Goal: Information Seeking & Learning: Learn about a topic

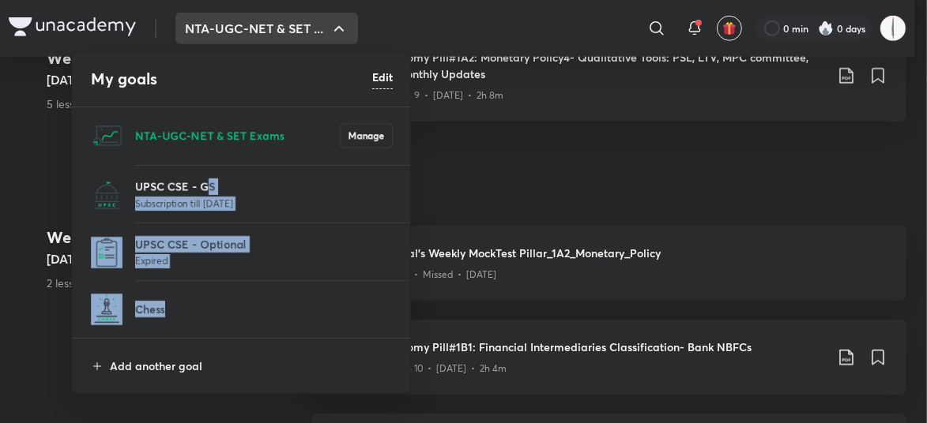
drag, startPoint x: 0, startPoint y: 0, endPoint x: 130, endPoint y: 277, distance: 305.7
click at [141, 277] on div "NTA-UGC-NET & SET Exams Manage UPSC CSE - GS Subscription till 18 Oct 2026 UPSC…" at bounding box center [242, 222] width 340 height 231
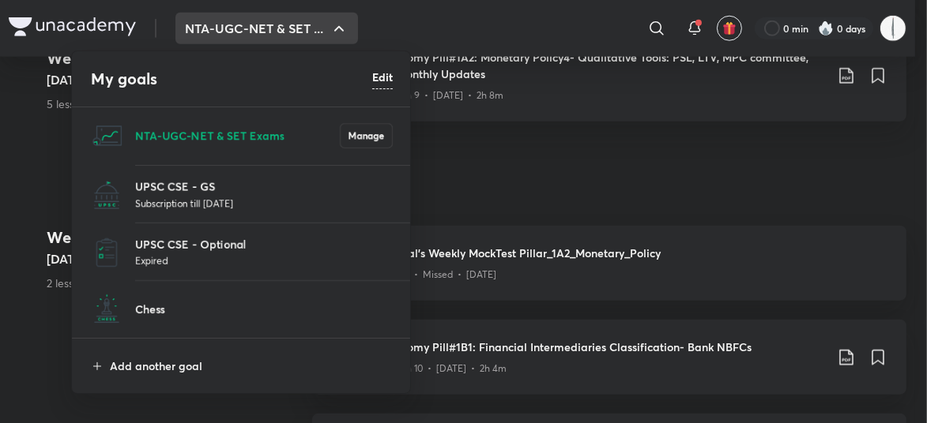
click at [30, 327] on div at bounding box center [463, 211] width 927 height 423
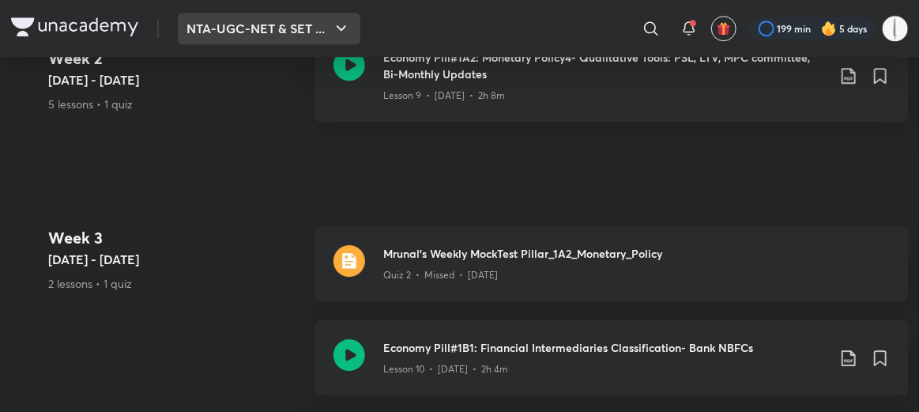
click at [201, 36] on button "NTA-UGC-NET & SET ..." at bounding box center [269, 29] width 183 height 32
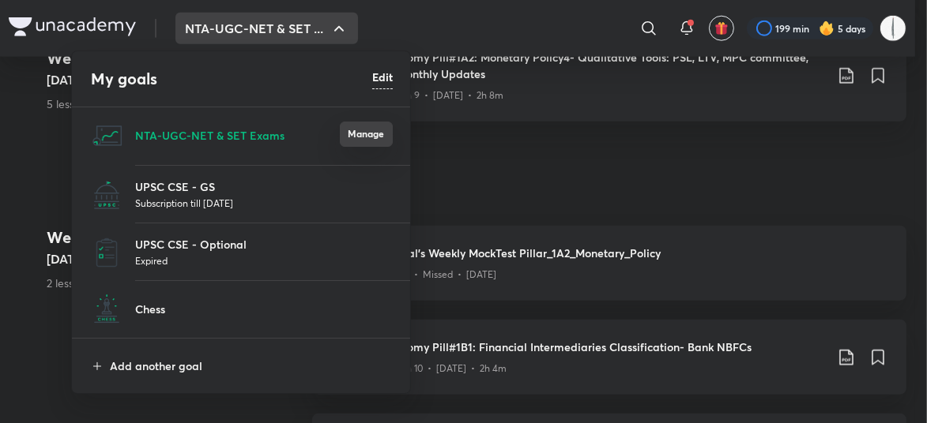
click at [377, 132] on button "Manage" at bounding box center [366, 134] width 53 height 25
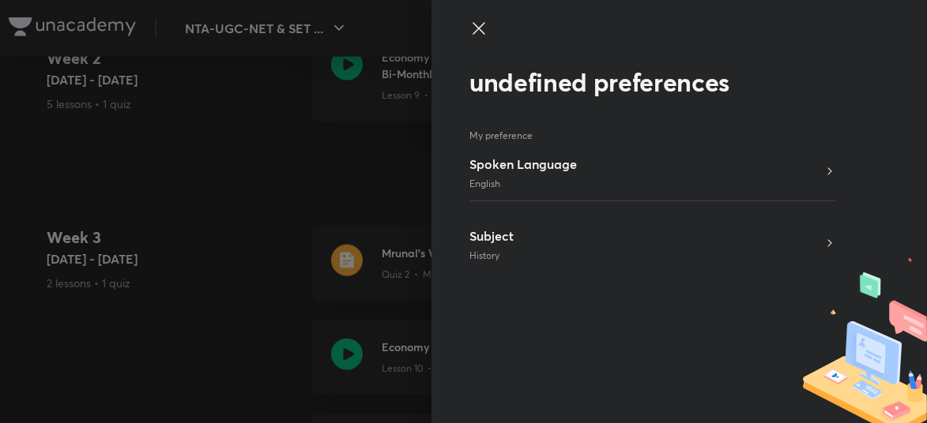
click at [485, 36] on icon at bounding box center [478, 28] width 19 height 19
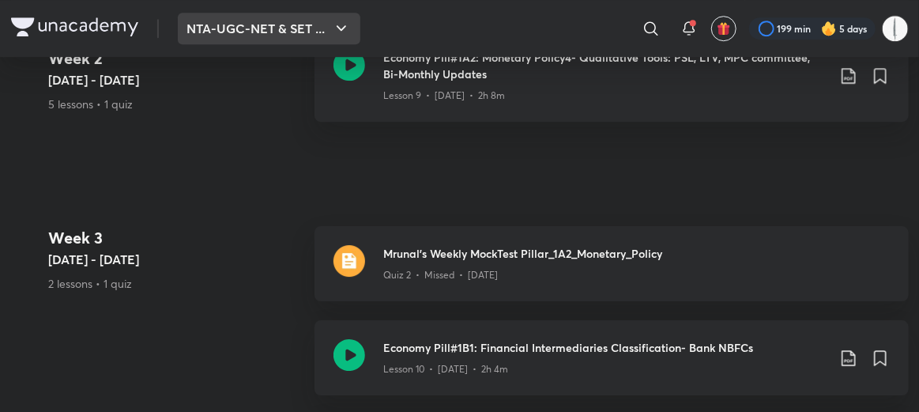
click at [215, 29] on button "NTA-UGC-NET & SET ..." at bounding box center [269, 29] width 183 height 32
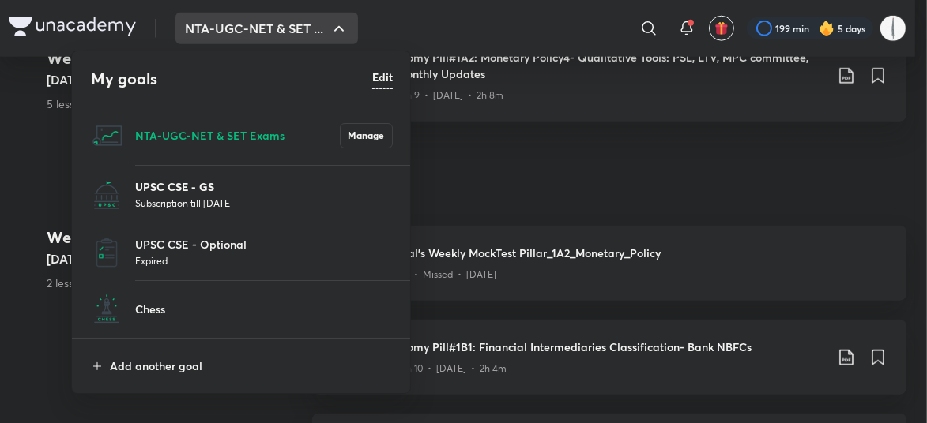
click at [193, 179] on p "UPSC CSE - GS" at bounding box center [264, 187] width 258 height 17
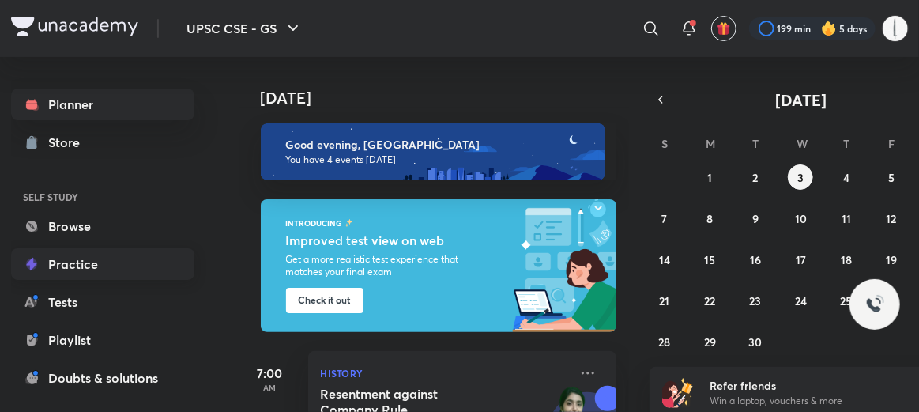
click at [88, 264] on link "Practice" at bounding box center [102, 264] width 183 height 32
click at [76, 220] on link "Browse" at bounding box center [102, 226] width 183 height 32
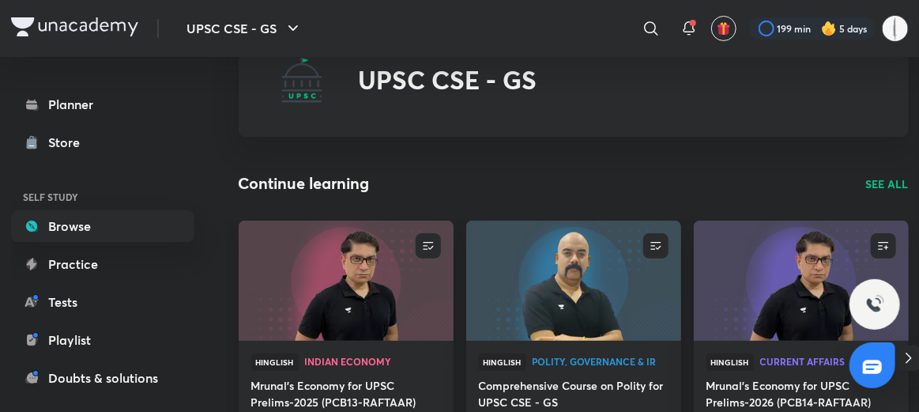
scroll to position [79, 0]
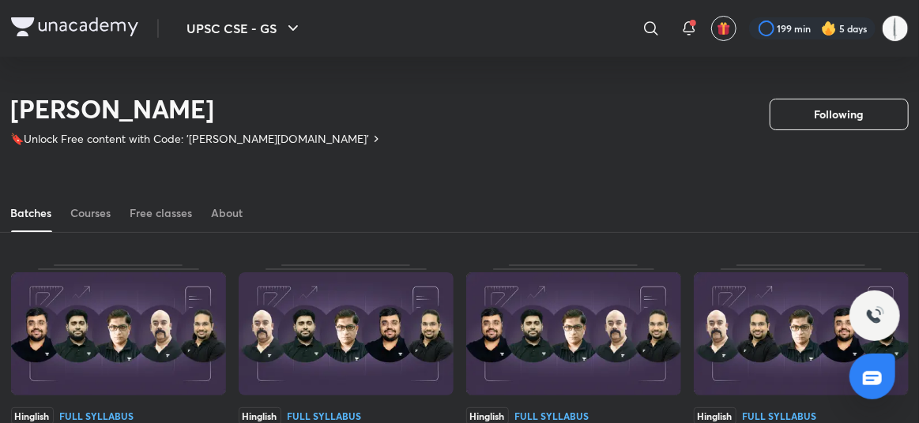
click at [116, 232] on div "Batches Courses Free classes About" at bounding box center [460, 213] width 898 height 38
click at [111, 221] on div "Courses" at bounding box center [91, 213] width 40 height 16
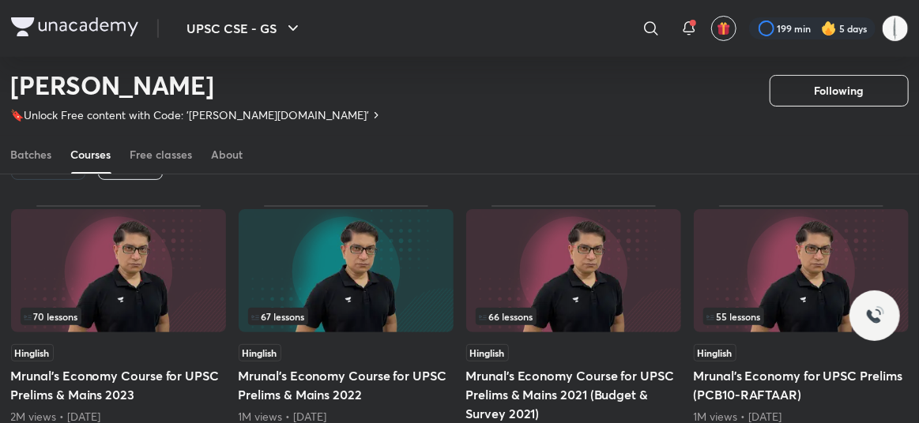
scroll to position [86, 0]
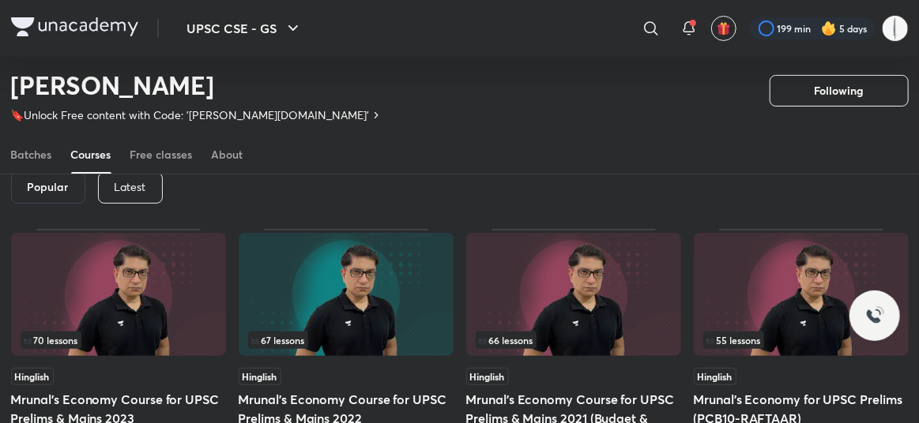
click at [115, 194] on p "Latest" at bounding box center [131, 187] width 32 height 13
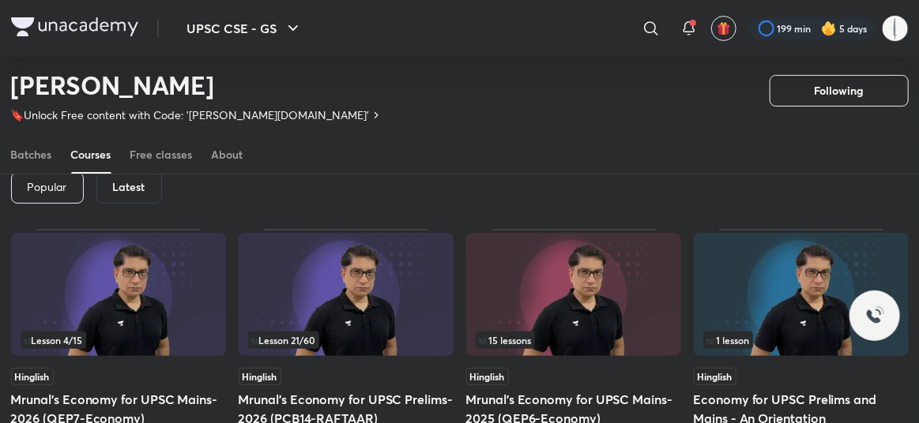
scroll to position [245, 0]
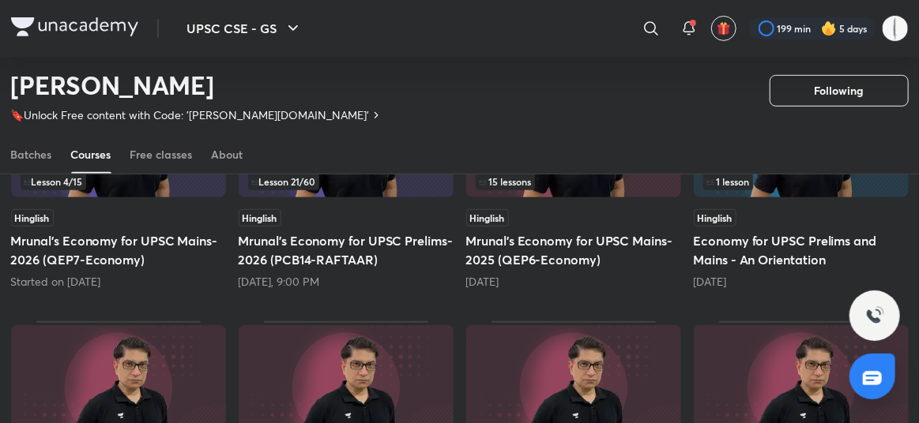
drag, startPoint x: 84, startPoint y: 339, endPoint x: 785, endPoint y: 276, distance: 704.4
drag, startPoint x: 785, startPoint y: 276, endPoint x: 844, endPoint y: 190, distance: 103.4
click at [276, 186] on span "Lesson 21 / 60" at bounding box center [283, 181] width 65 height 9
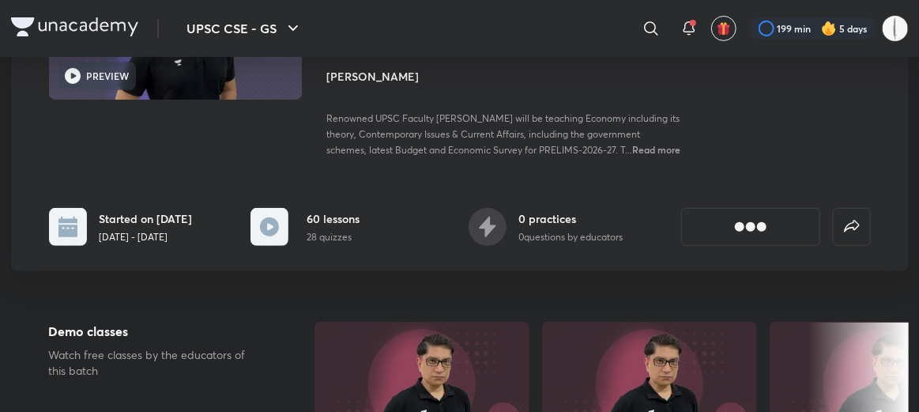
scroll to position [236, 0]
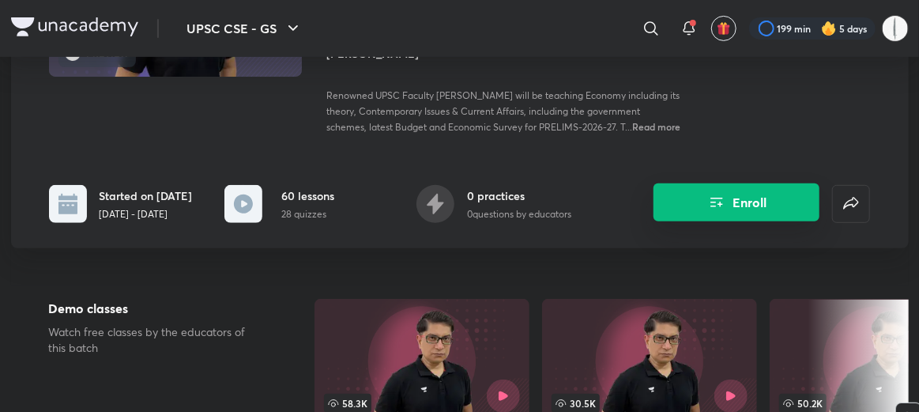
click at [761, 192] on button "Enroll" at bounding box center [736, 202] width 166 height 38
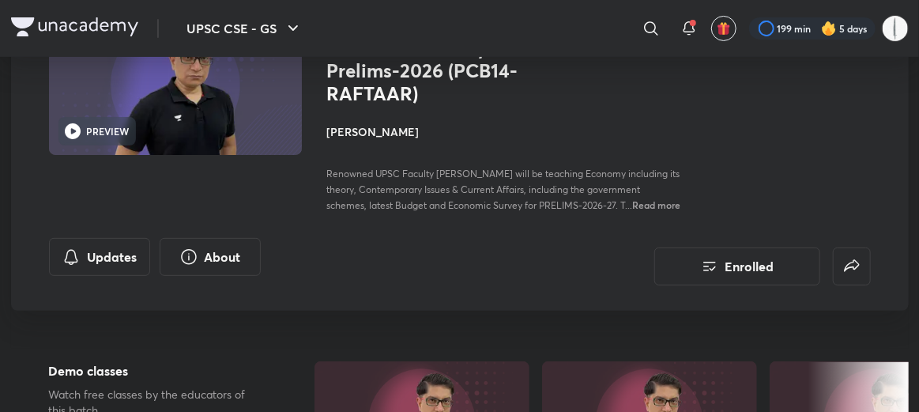
scroll to position [0, 0]
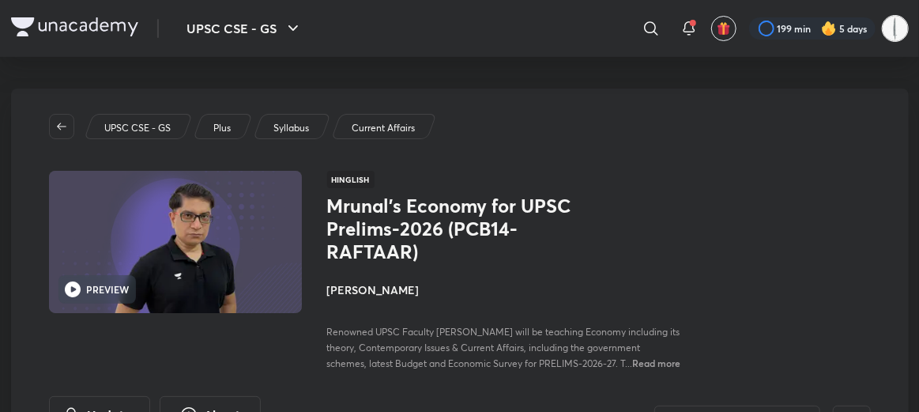
click at [898, 24] on img at bounding box center [895, 28] width 27 height 27
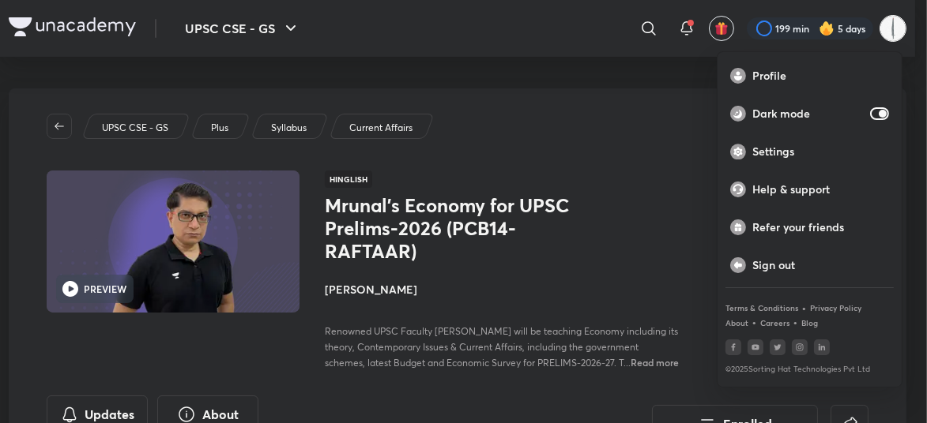
click at [894, 25] on div at bounding box center [463, 211] width 927 height 423
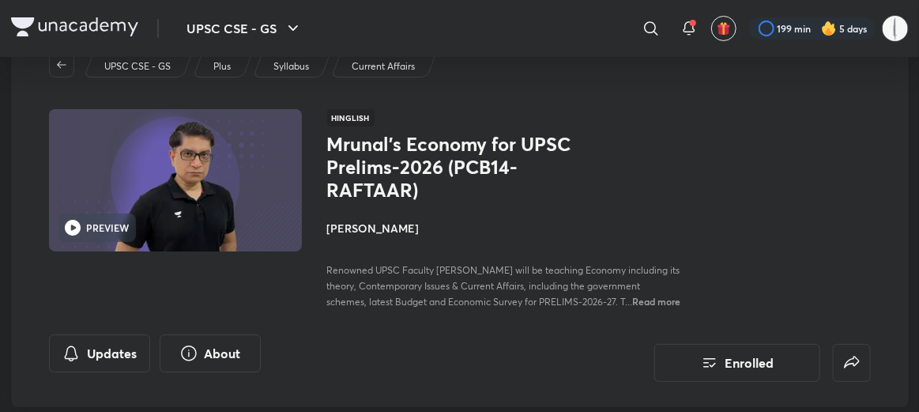
scroll to position [158, 0]
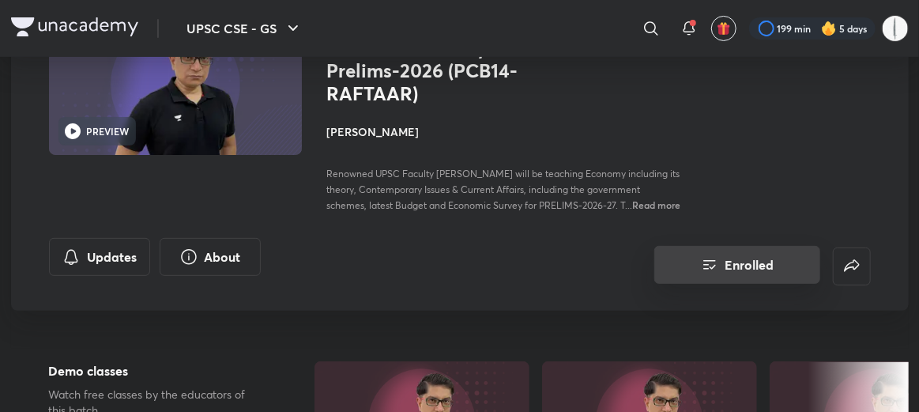
click at [772, 246] on button "Enrolled" at bounding box center [737, 265] width 166 height 38
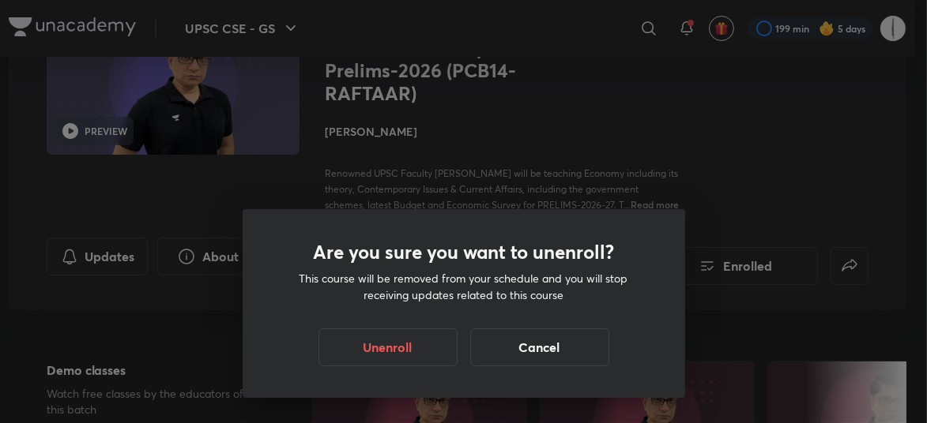
drag, startPoint x: 846, startPoint y: 137, endPoint x: 830, endPoint y: 149, distance: 19.9
click at [845, 137] on div "Are you sure you want to unenroll? This course will be removed from your schedu…" at bounding box center [463, 211] width 927 height 423
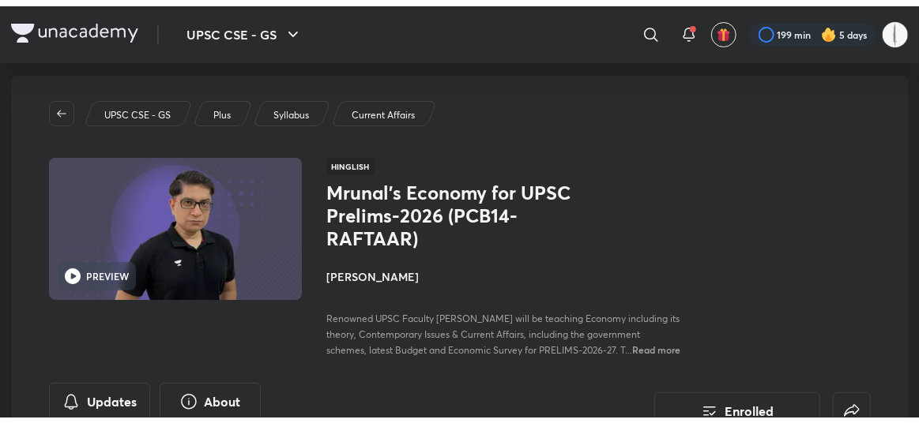
scroll to position [0, 0]
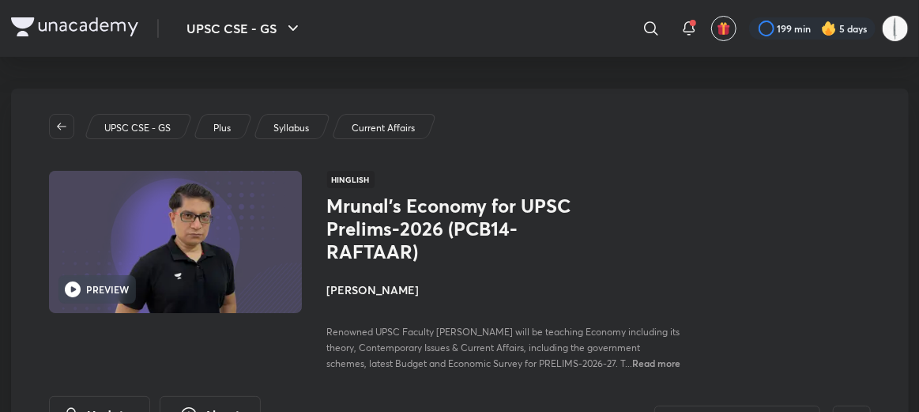
click at [193, 241] on img at bounding box center [175, 241] width 258 height 145
click at [461, 195] on h1 "Mrunal’s Economy for UPSC Prelims-2026 (PCB14-RAFTAAR)" at bounding box center [456, 228] width 258 height 68
click at [359, 281] on h4 "[PERSON_NAME]" at bounding box center [504, 289] width 354 height 17
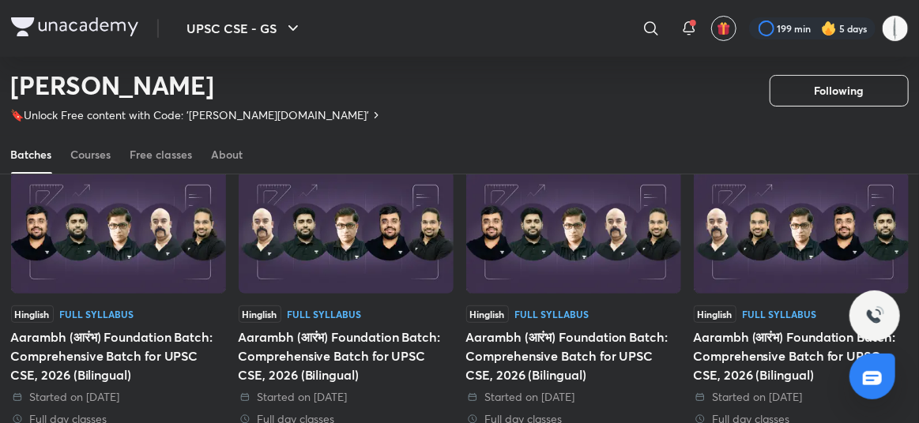
scroll to position [86, 0]
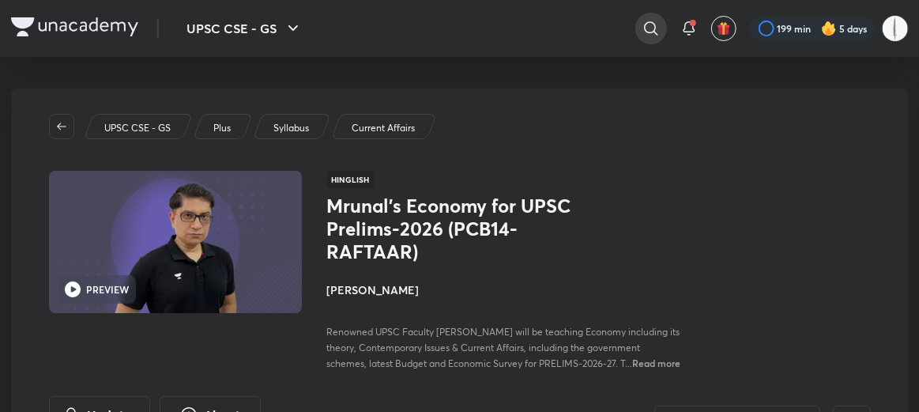
click at [652, 28] on icon at bounding box center [650, 27] width 13 height 13
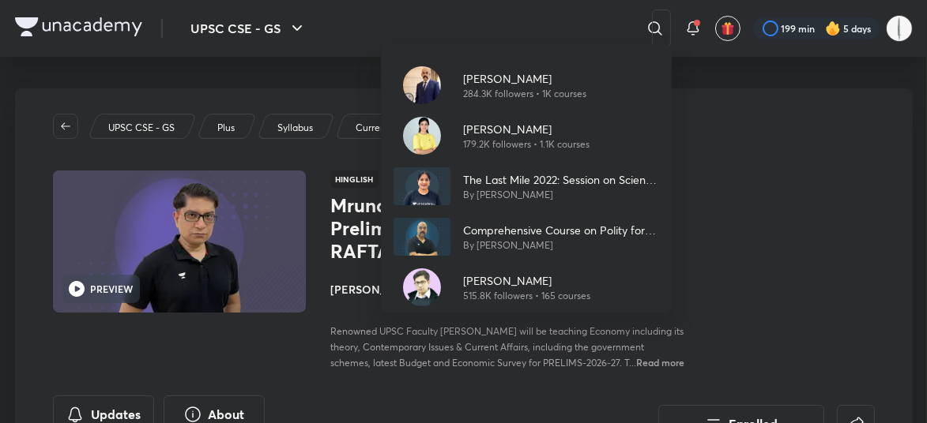
click at [786, 152] on div "Dr Sidharth Arora 284.3K followers • 1K courses Arti Chhawari 179.2K followers …" at bounding box center [463, 211] width 927 height 423
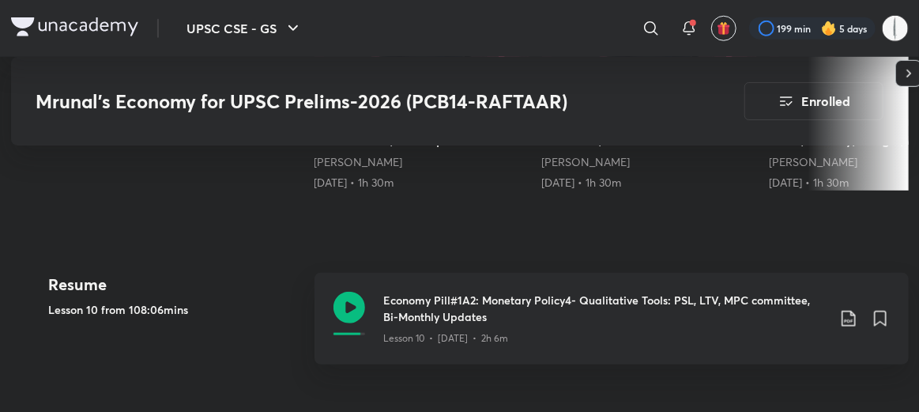
scroll to position [632, 0]
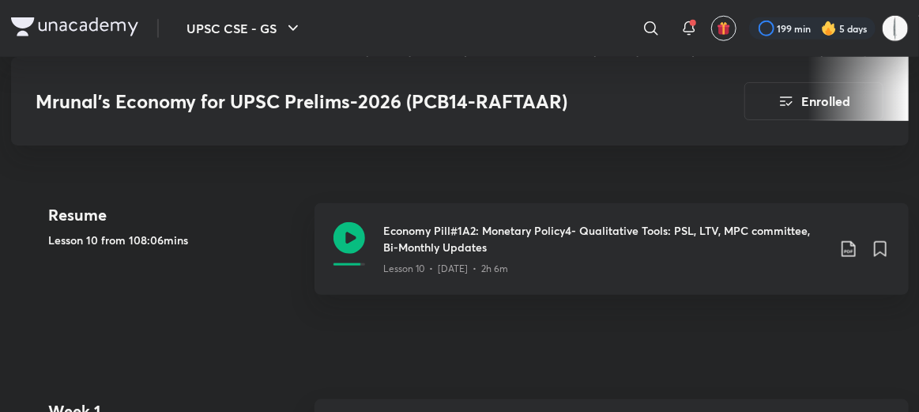
click at [95, 231] on h5 "Lesson 10 from 108:06mins" at bounding box center [175, 239] width 253 height 17
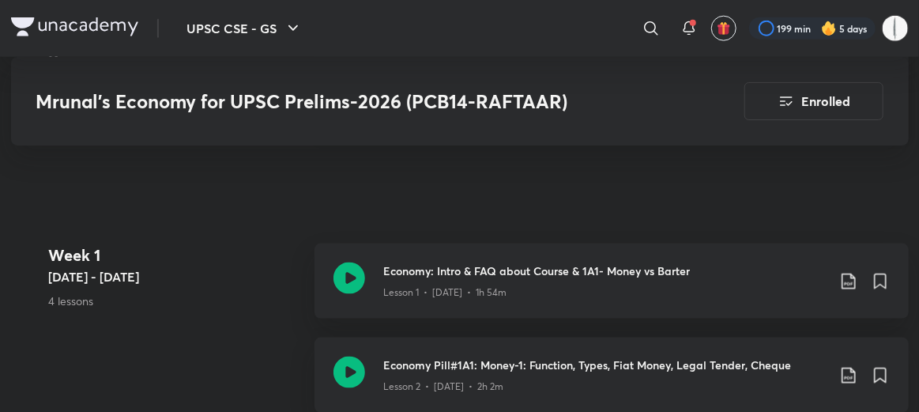
scroll to position [790, 0]
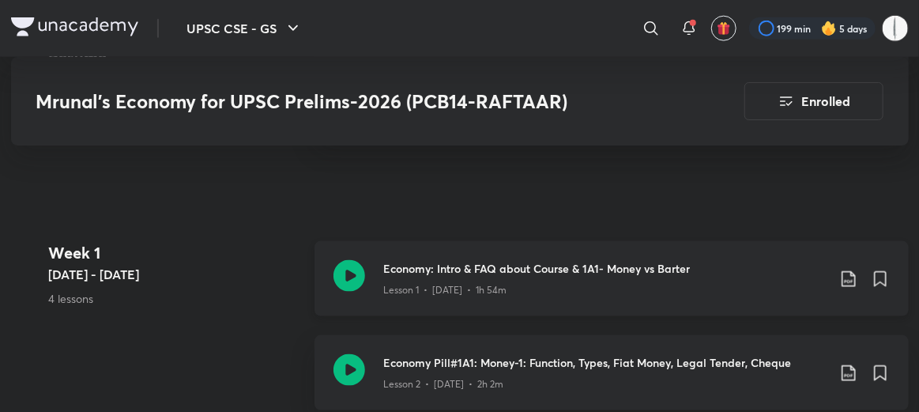
click at [397, 283] on p "Lesson 1 • Jul 17 • 1h 54m" at bounding box center [445, 290] width 123 height 14
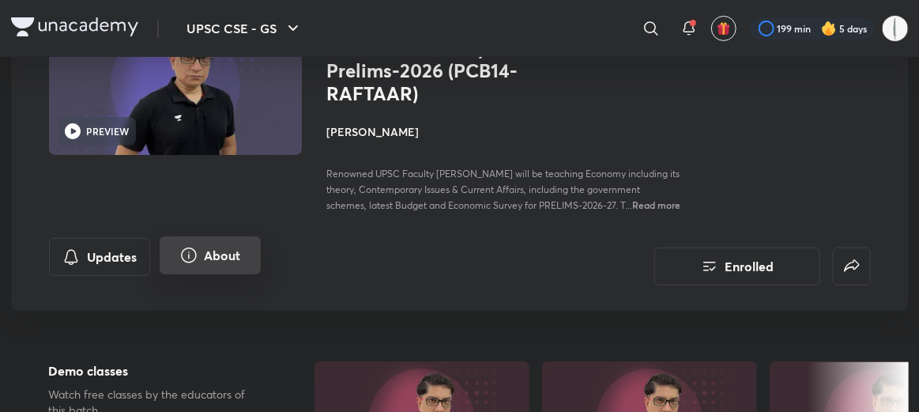
click at [206, 236] on button "About" at bounding box center [210, 255] width 101 height 38
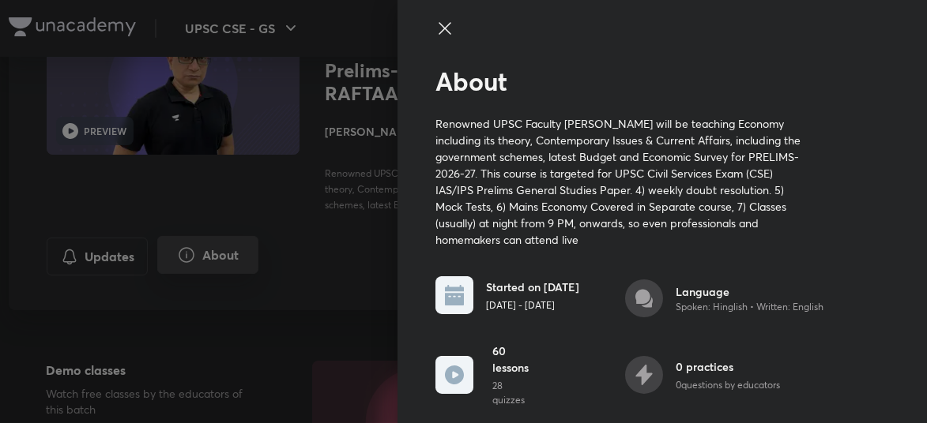
click at [206, 235] on div at bounding box center [463, 211] width 927 height 423
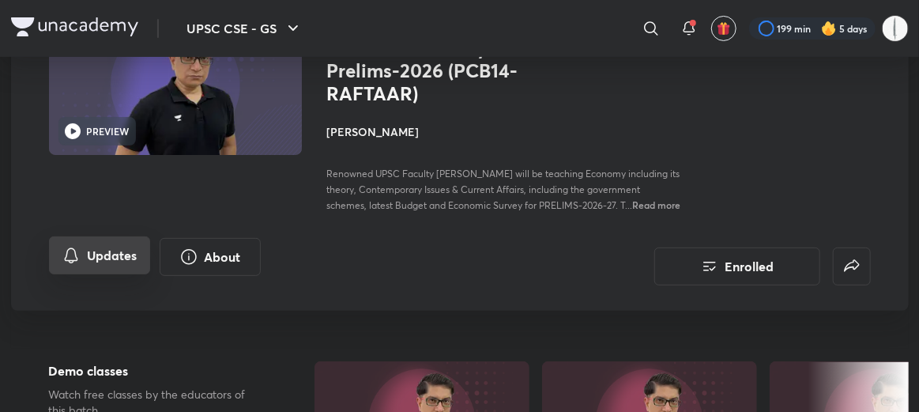
click at [70, 236] on button "Updates" at bounding box center [99, 255] width 101 height 38
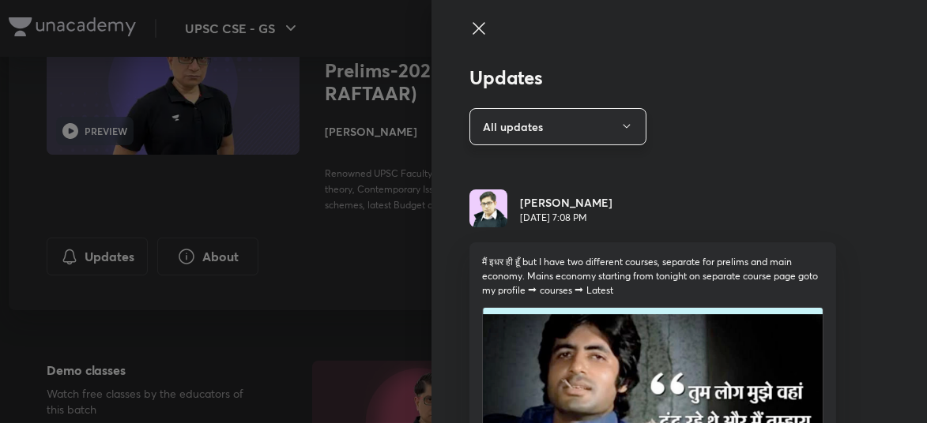
click at [574, 126] on button "All updates" at bounding box center [557, 126] width 177 height 37
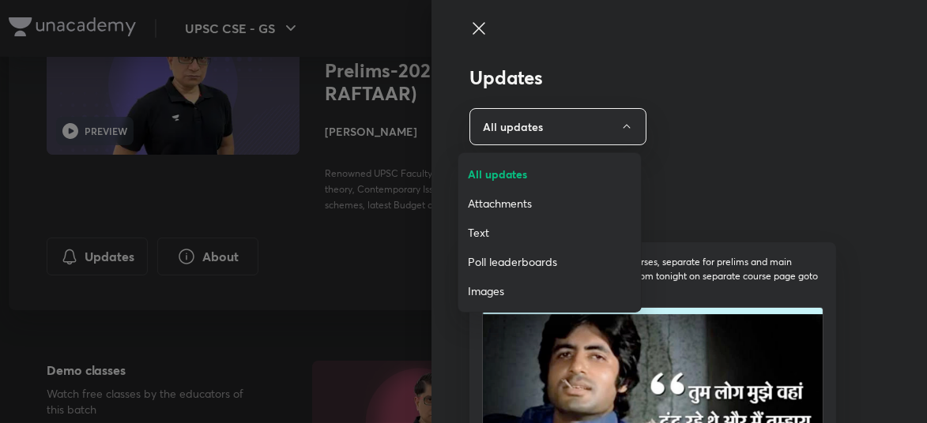
click at [508, 205] on span "Attachments" at bounding box center [550, 203] width 164 height 17
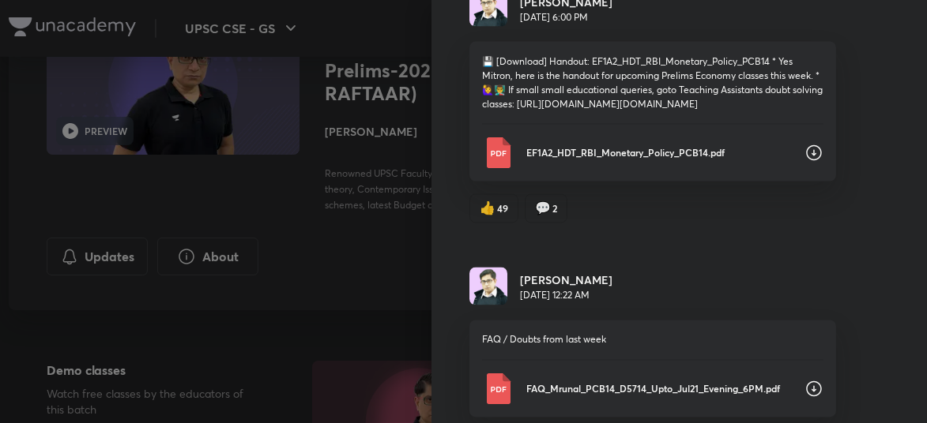
scroll to position [3476, 0]
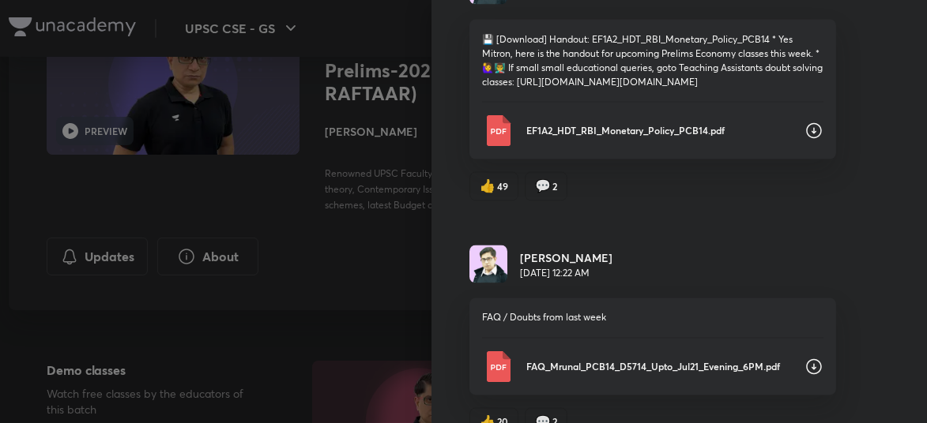
click at [599, 138] on p "EF1A2_HDT_RBI_Monetary_Policy_PCB14.pdf" at bounding box center [658, 131] width 265 height 14
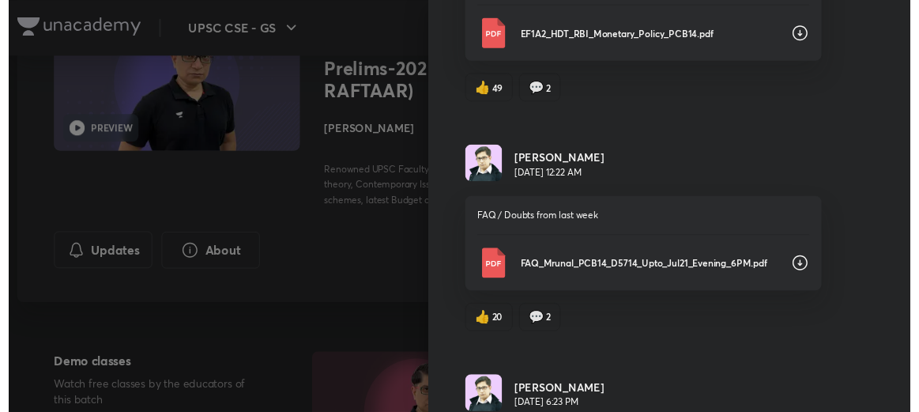
scroll to position [3555, 0]
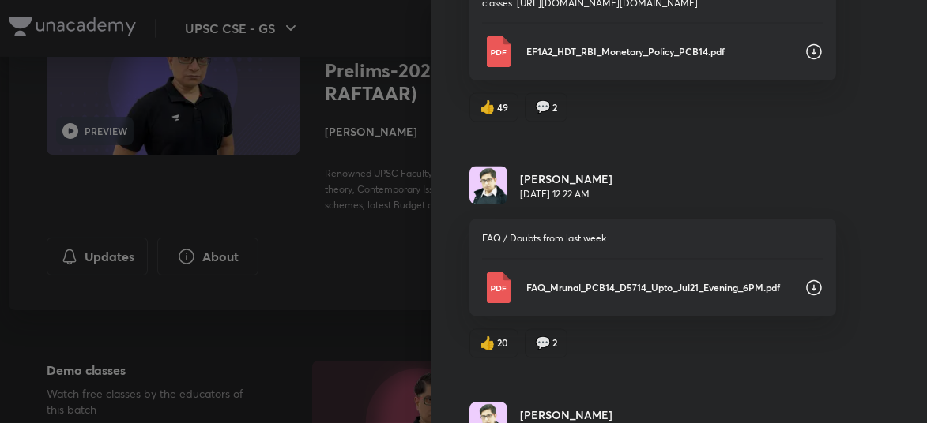
click at [295, 235] on div at bounding box center [463, 211] width 927 height 423
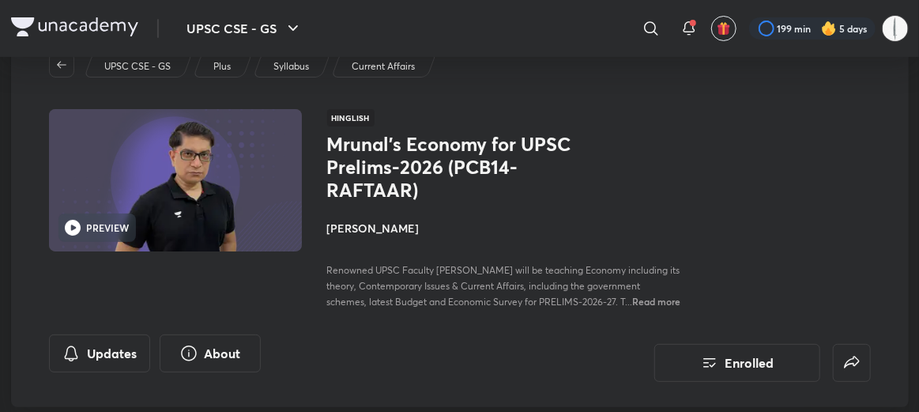
scroll to position [158, 0]
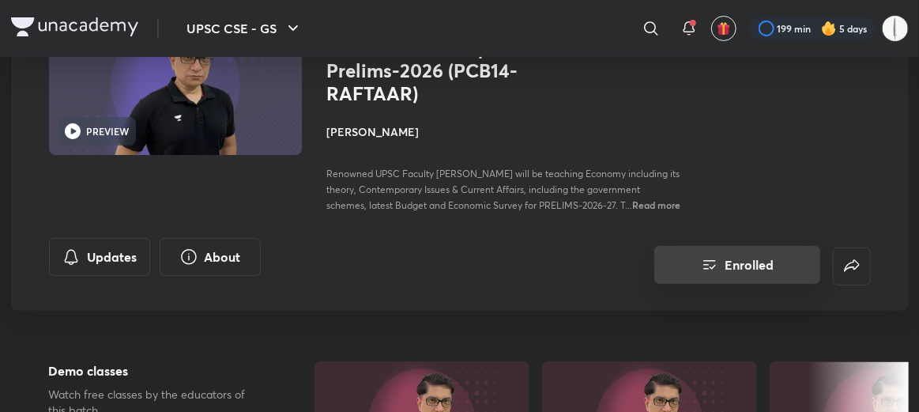
click at [733, 252] on button "Enrolled" at bounding box center [737, 265] width 166 height 38
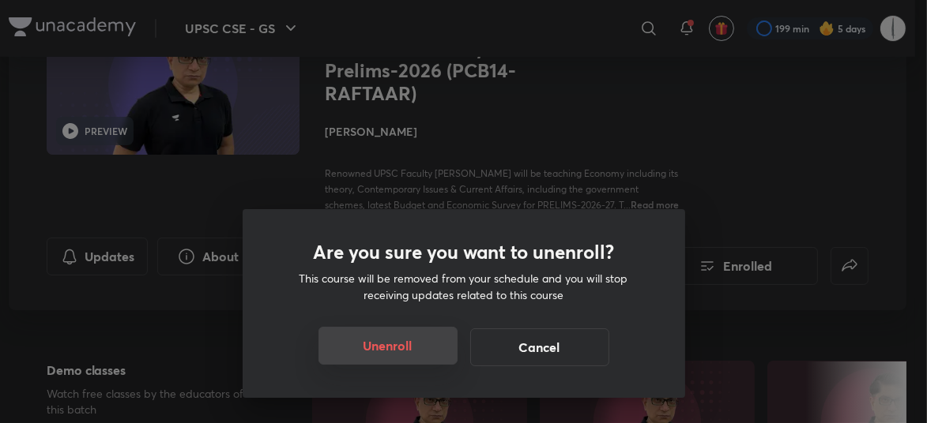
click at [349, 355] on button "Unenroll" at bounding box center [387, 346] width 139 height 38
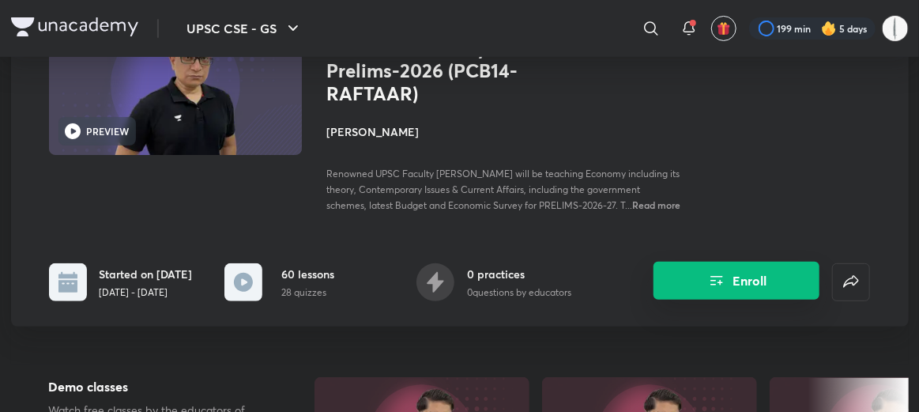
click at [742, 262] on button "Enroll" at bounding box center [736, 281] width 166 height 38
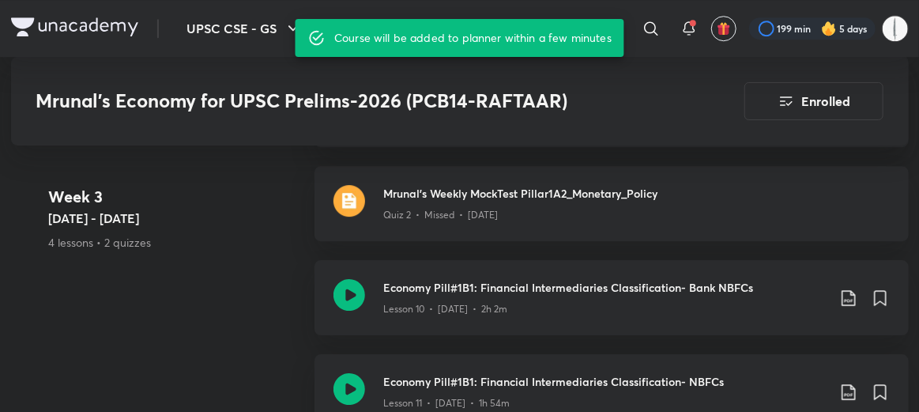
scroll to position [1959, 0]
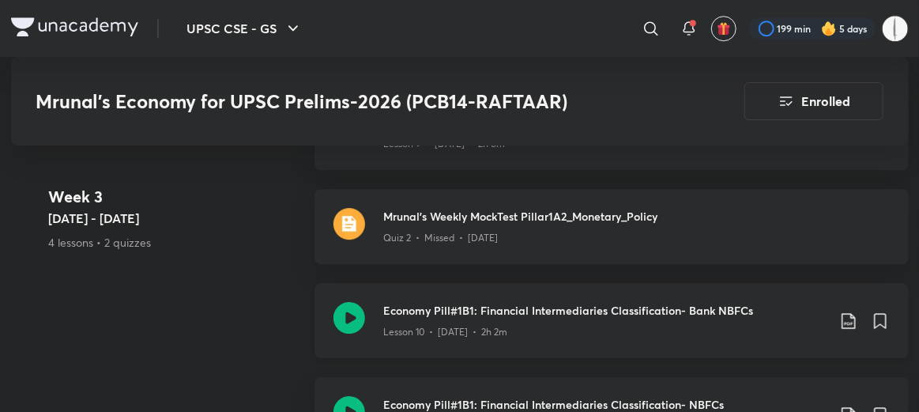
click at [333, 302] on icon at bounding box center [349, 318] width 32 height 32
click at [354, 302] on icon at bounding box center [349, 318] width 32 height 32
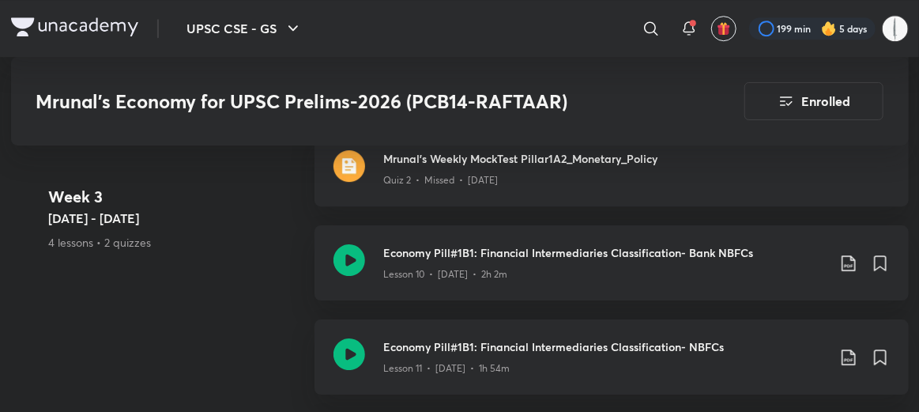
scroll to position [2038, 0]
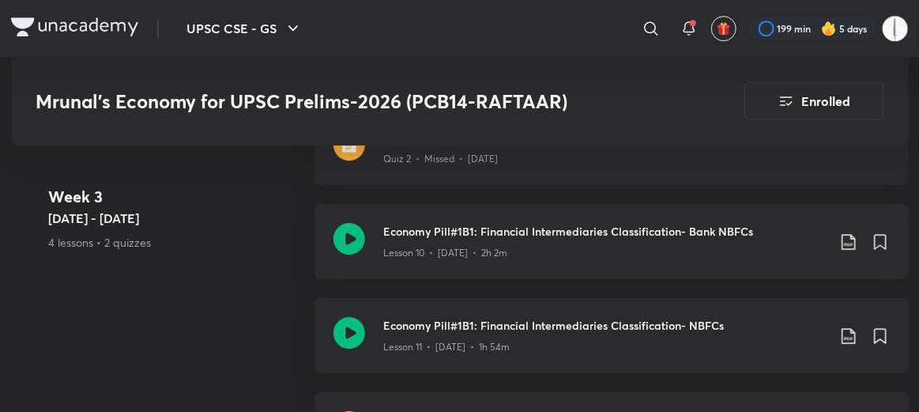
scroll to position [1959, 0]
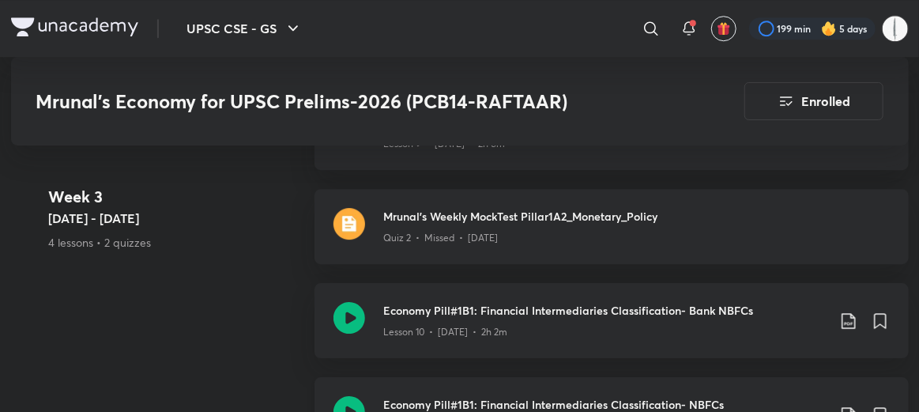
click at [355, 396] on icon at bounding box center [349, 412] width 32 height 32
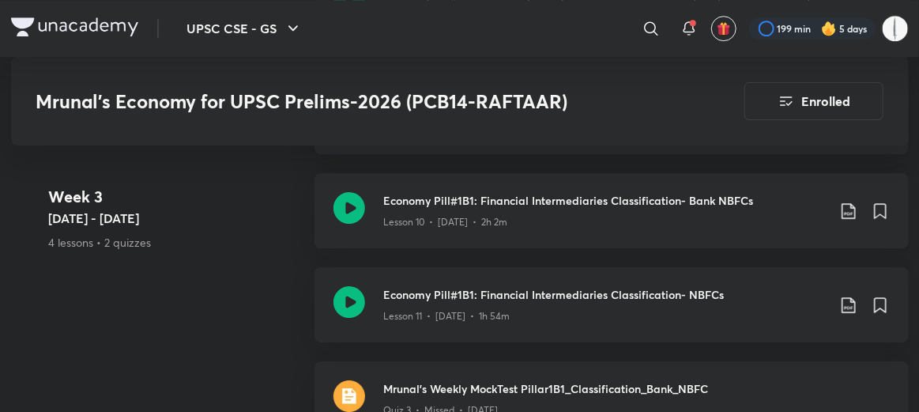
scroll to position [2117, 0]
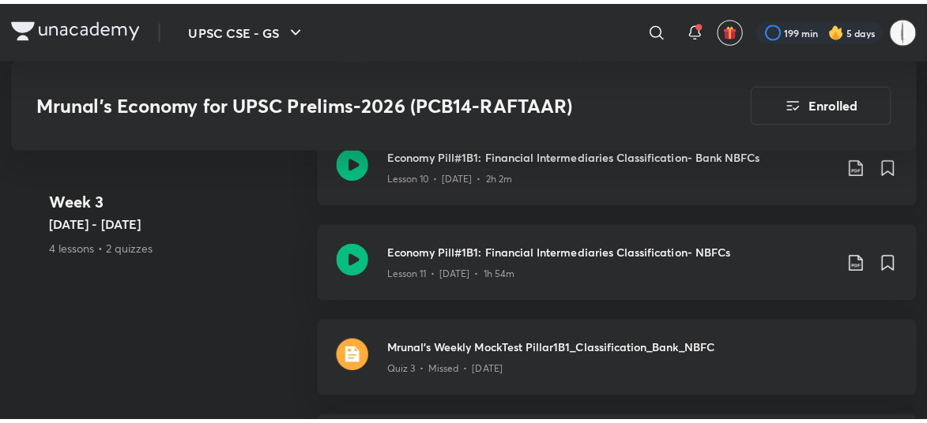
scroll to position [1959, 0]
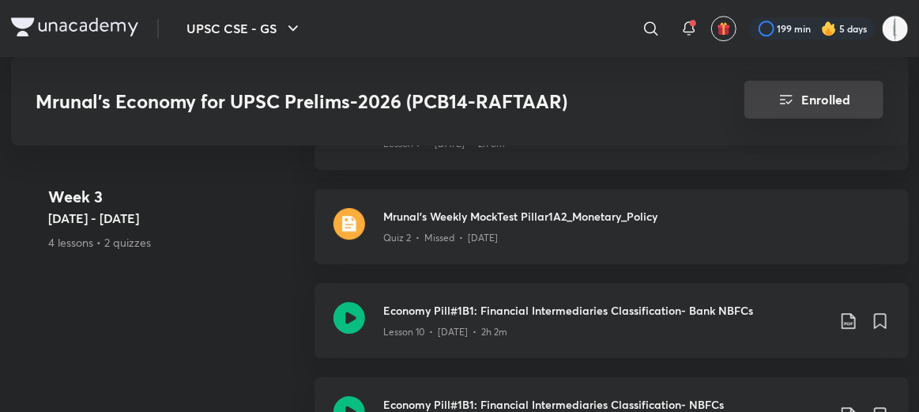
click at [824, 109] on button "Enrolled" at bounding box center [813, 100] width 139 height 38
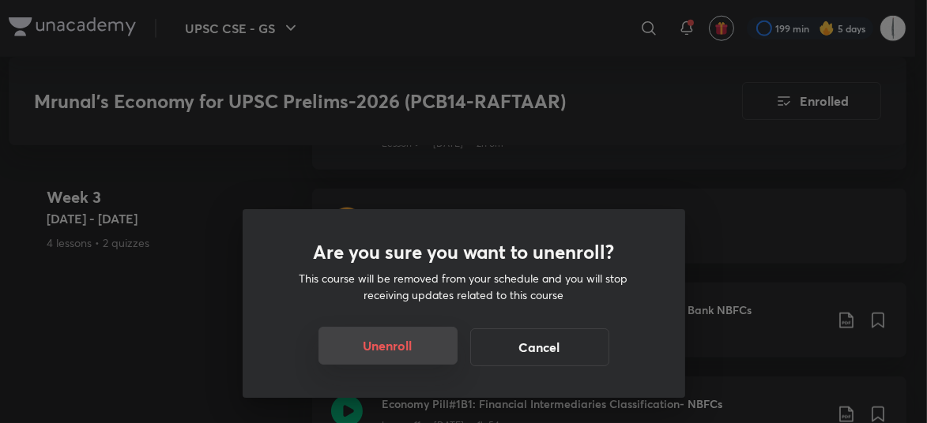
click at [439, 352] on button "Unenroll" at bounding box center [387, 346] width 139 height 38
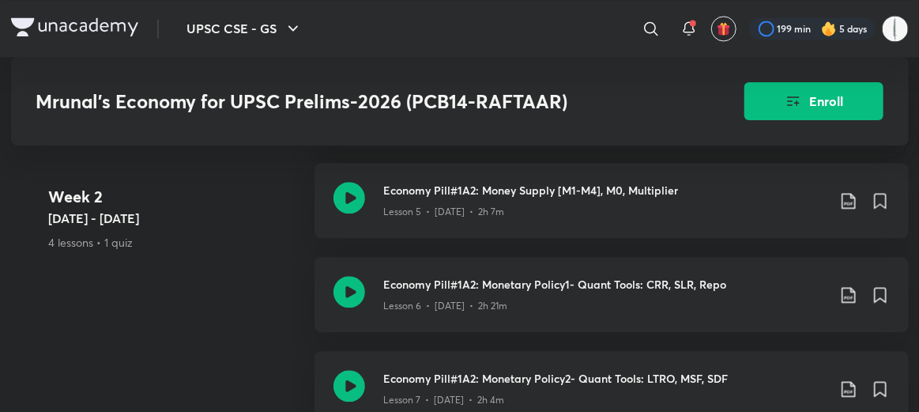
scroll to position [1343, 0]
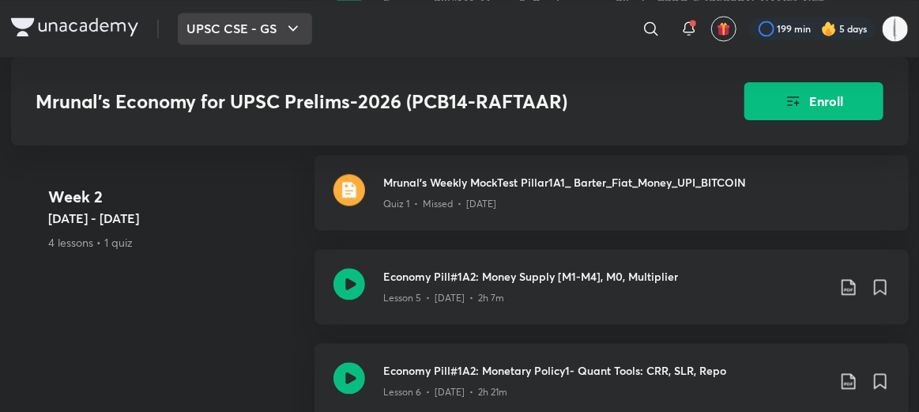
click at [178, 20] on button "UPSC CSE - GS" at bounding box center [245, 29] width 134 height 32
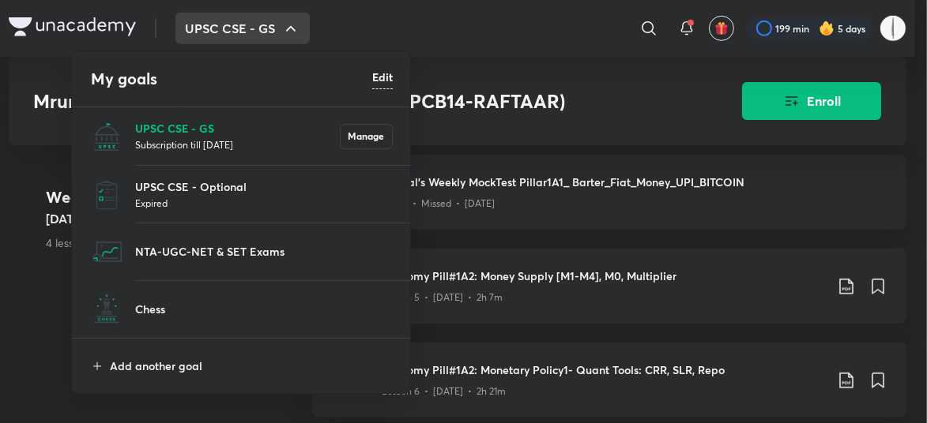
drag, startPoint x: 172, startPoint y: 149, endPoint x: 170, endPoint y: 133, distance: 16.8
click at [170, 133] on li "UPSC CSE - GS Subscription till 18 Oct 2026 Manage" at bounding box center [242, 136] width 340 height 58
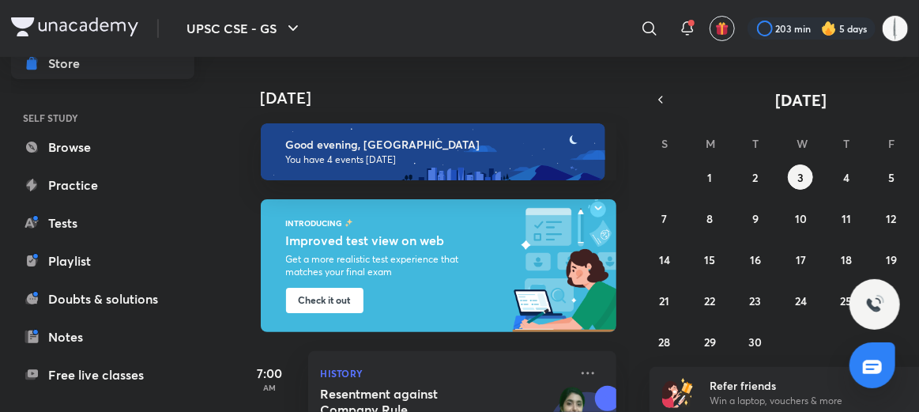
scroll to position [158, 0]
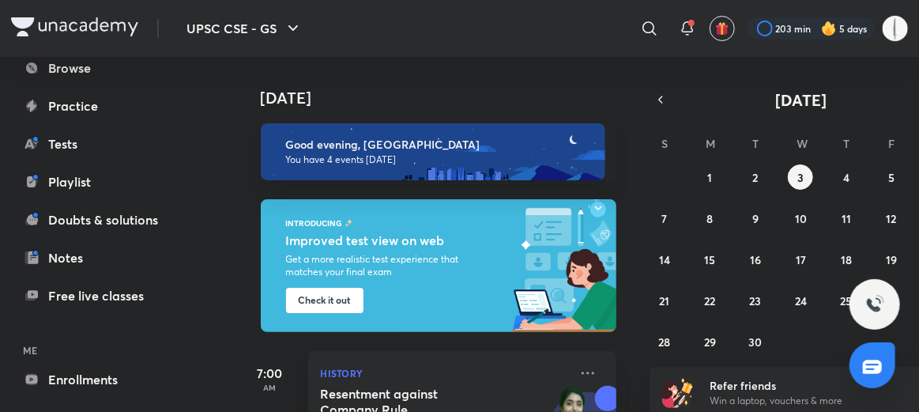
click at [359, 149] on h6 "Good evening, chinmay" at bounding box center [438, 144] width 305 height 14
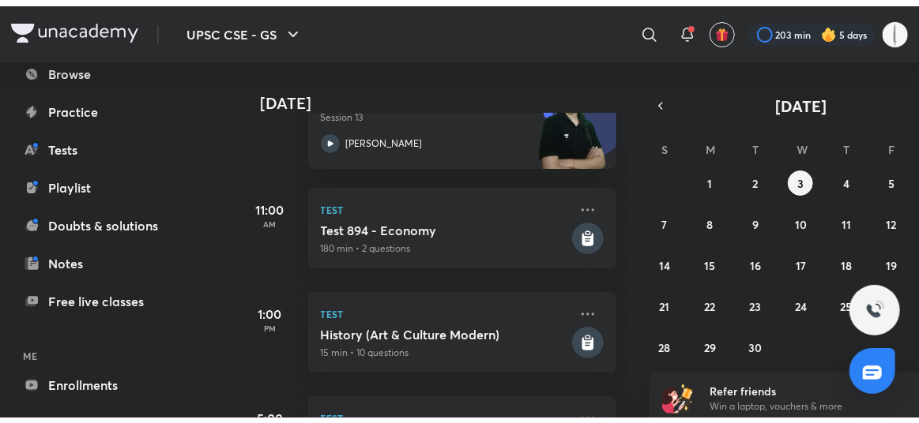
scroll to position [393, 0]
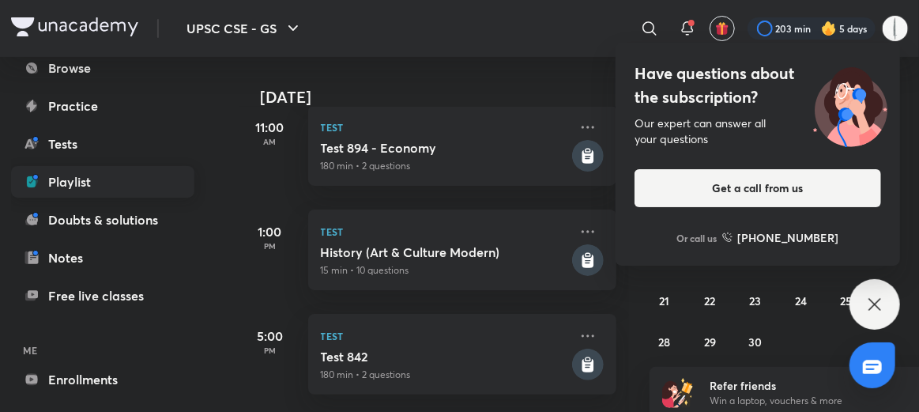
click at [103, 192] on link "Playlist" at bounding box center [102, 182] width 183 height 32
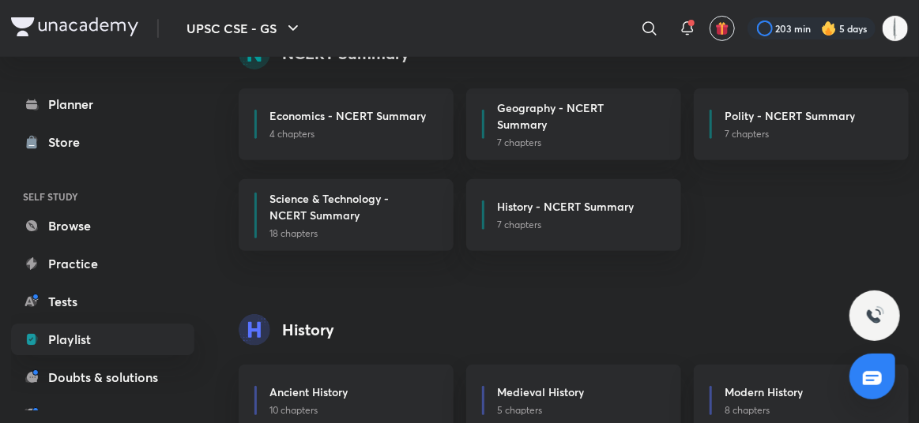
scroll to position [316, 0]
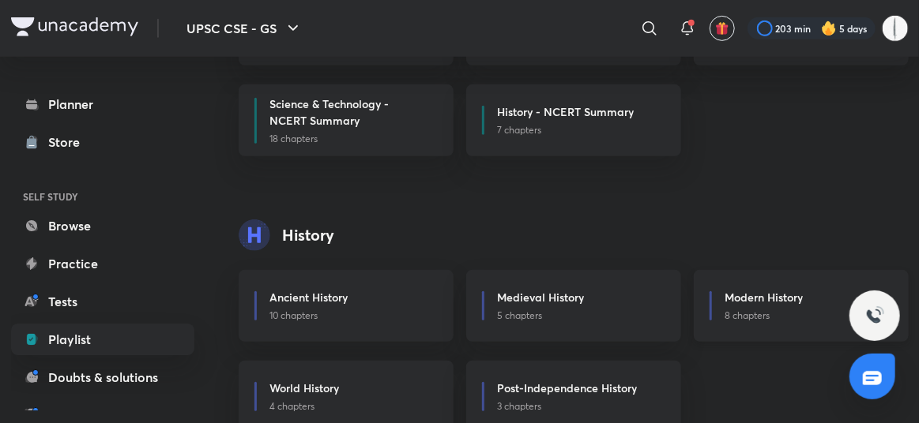
click at [751, 289] on h6 "Modern History" at bounding box center [763, 297] width 78 height 17
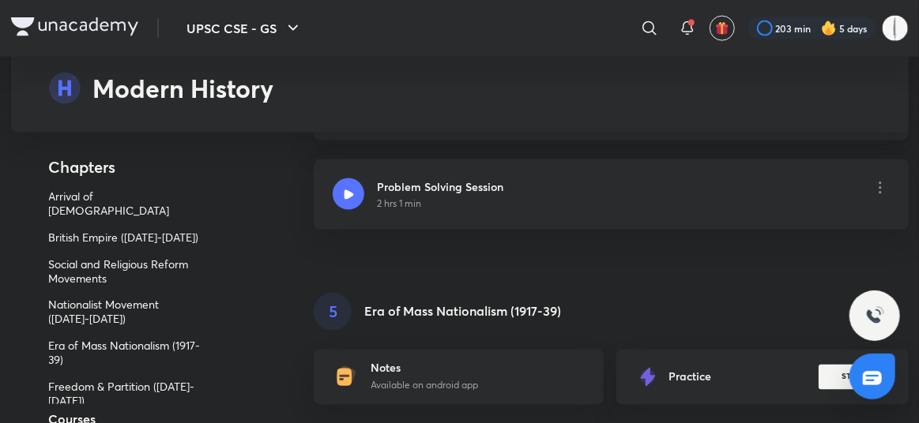
scroll to position [4028, 0]
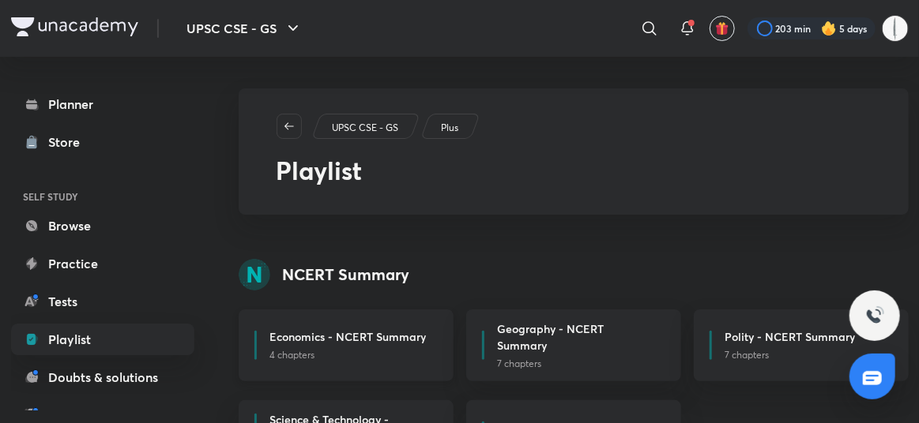
click at [417, 329] on div "Economics - NCERT Summary" at bounding box center [351, 339] width 164 height 20
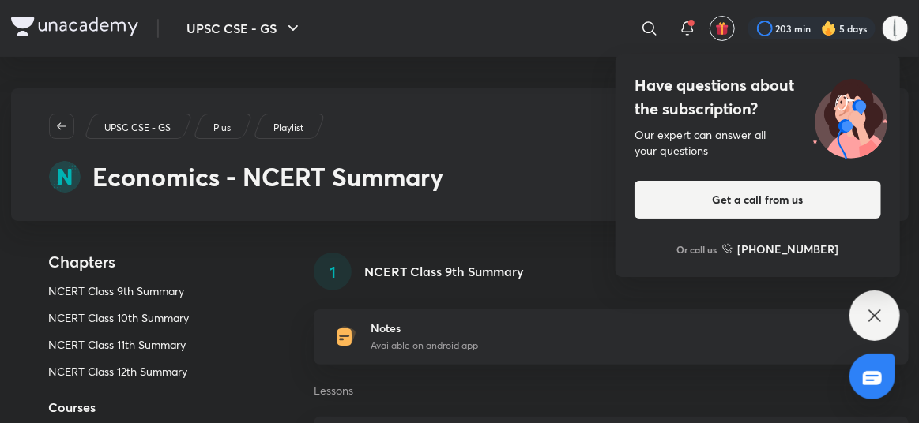
scroll to position [79, 0]
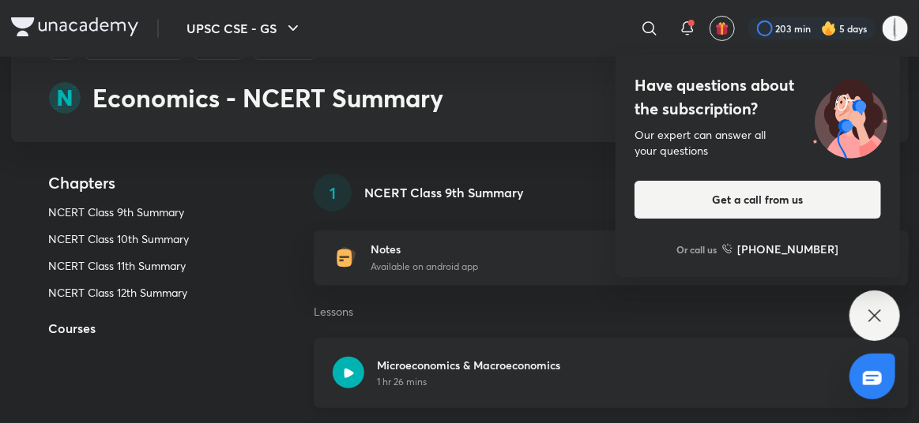
click at [346, 368] on icon at bounding box center [348, 372] width 9 height 9
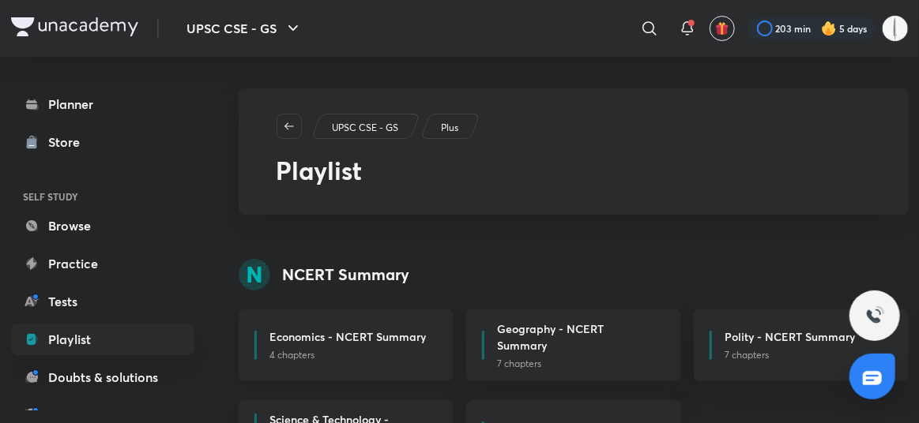
click at [397, 348] on p "4 chapters" at bounding box center [351, 355] width 164 height 14
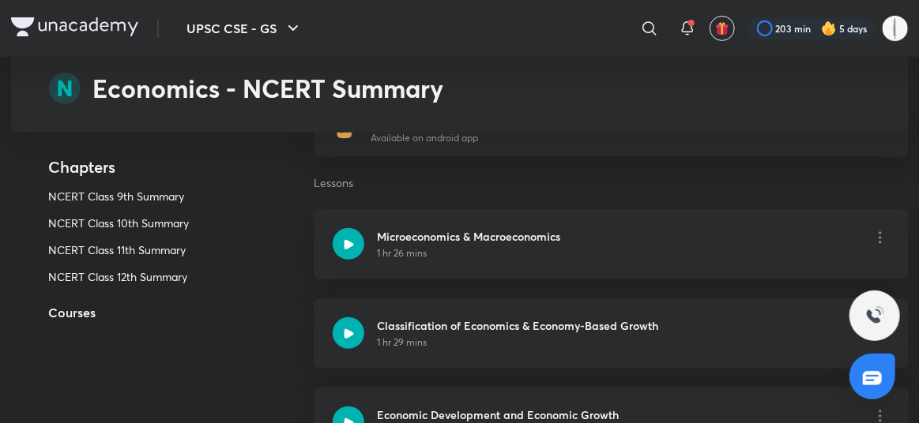
scroll to position [316, 0]
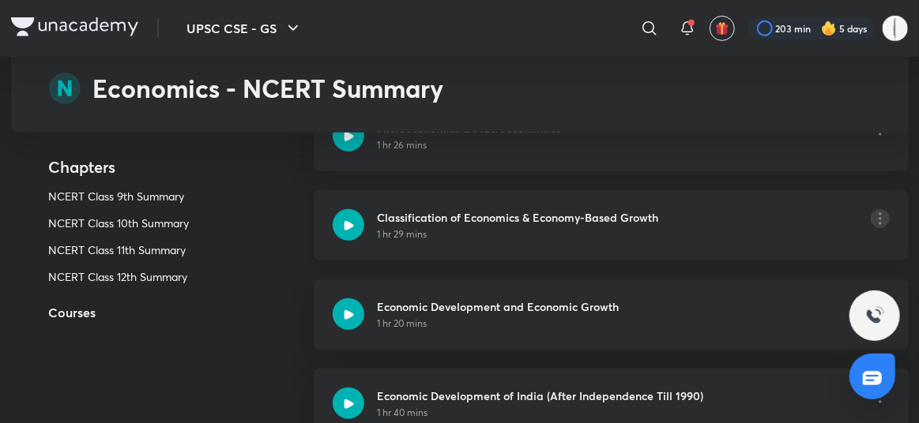
click at [890, 209] on icon at bounding box center [880, 218] width 19 height 19
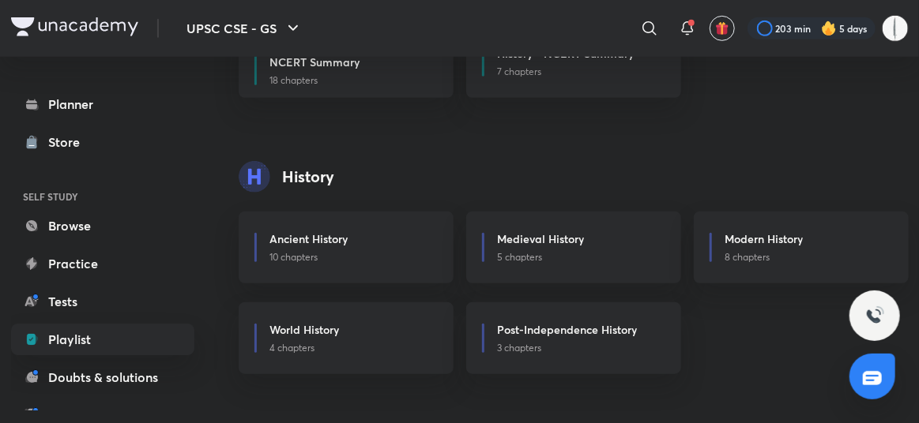
scroll to position [395, 0]
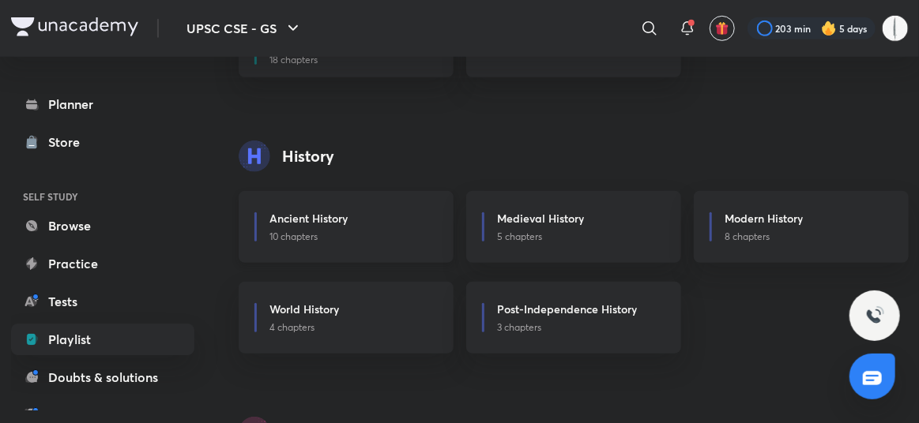
click at [362, 216] on div "Ancient History 10 chapters" at bounding box center [346, 227] width 215 height 72
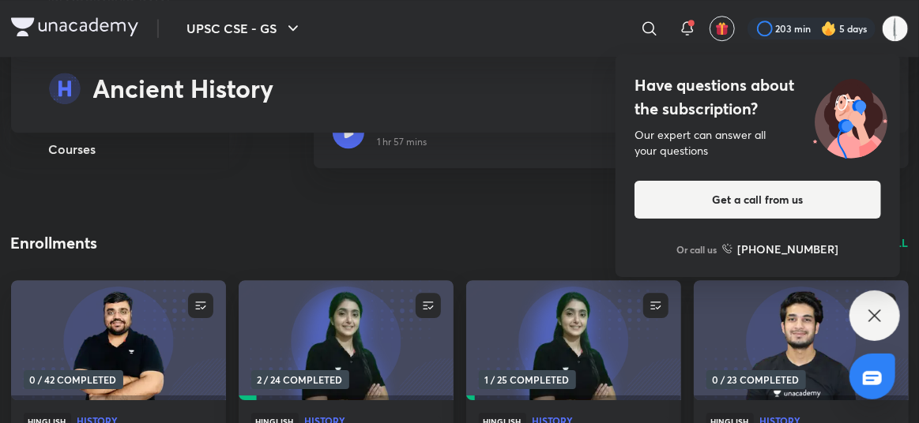
scroll to position [4503, 0]
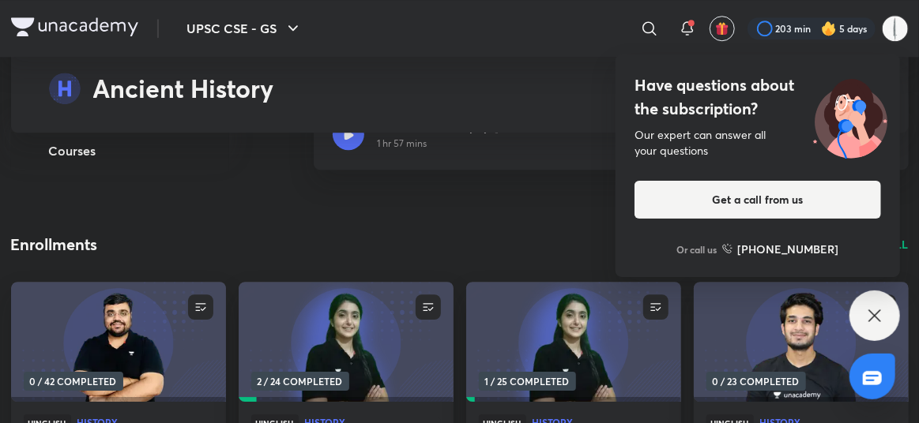
click at [867, 311] on icon at bounding box center [874, 316] width 19 height 19
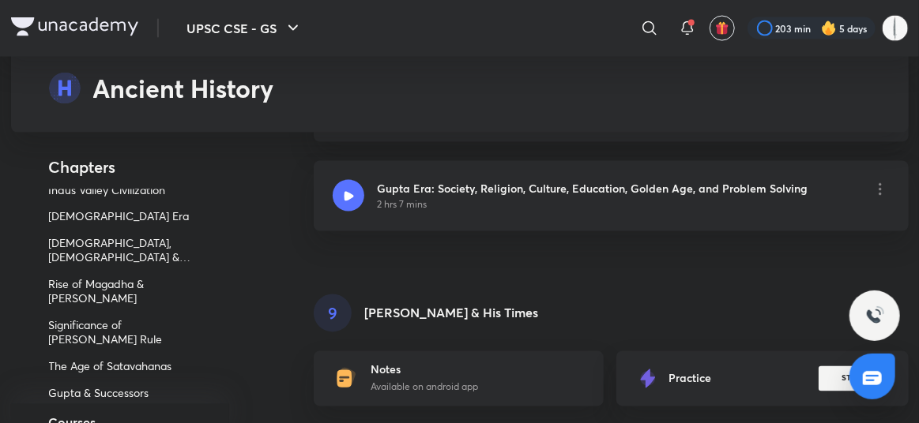
scroll to position [0, 0]
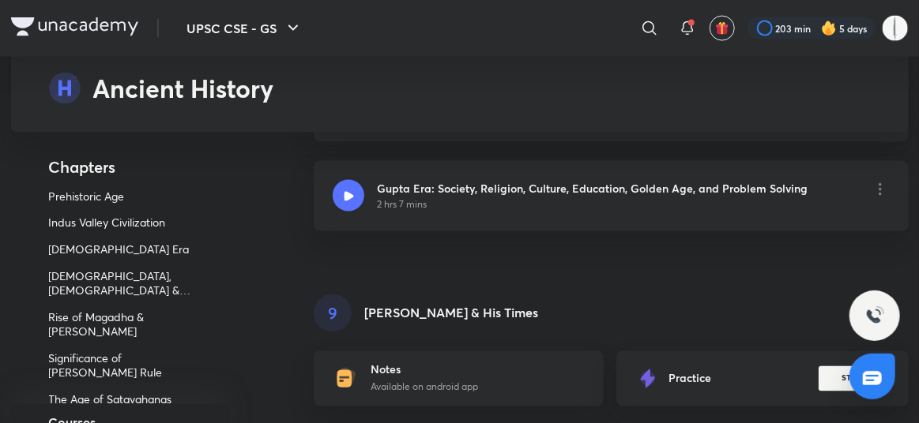
click at [103, 217] on p "Indus Valley Civilization" at bounding box center [126, 223] width 154 height 14
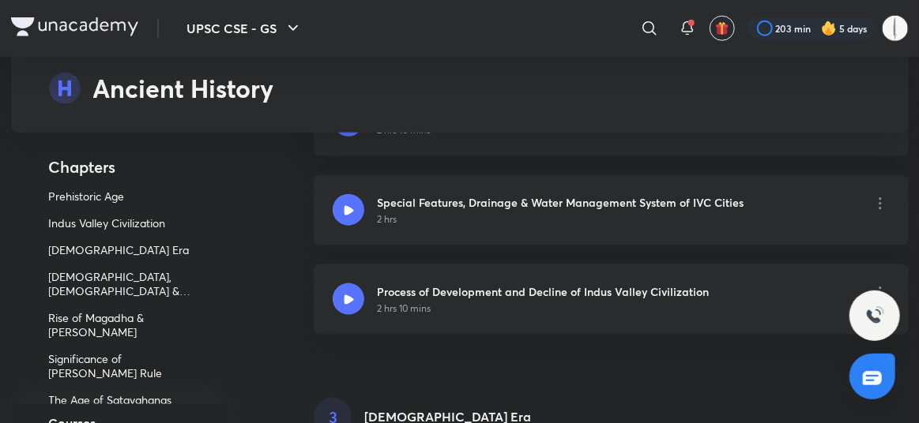
scroll to position [559, 0]
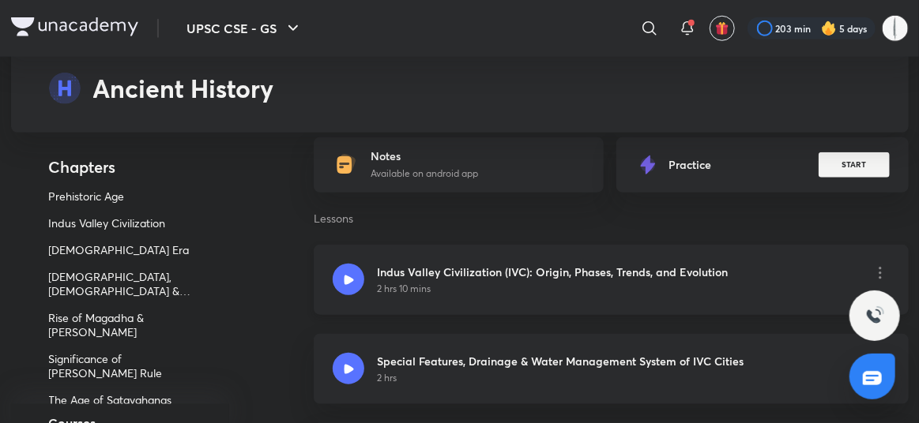
click at [344, 275] on icon at bounding box center [348, 279] width 9 height 9
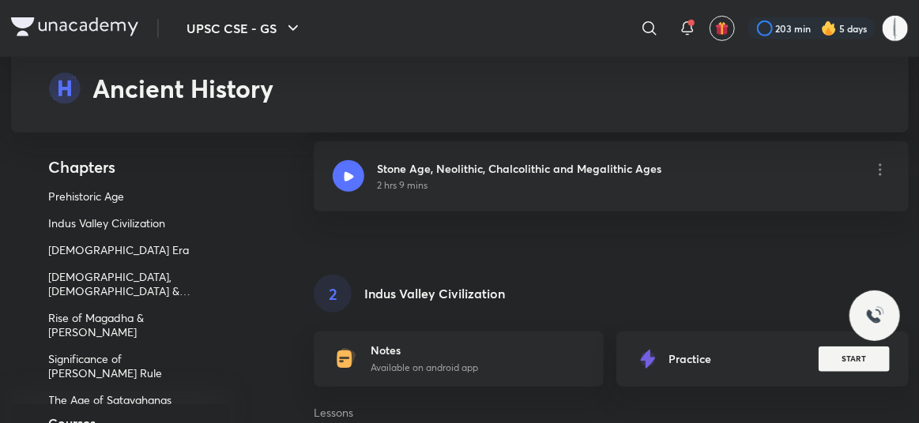
scroll to position [322, 0]
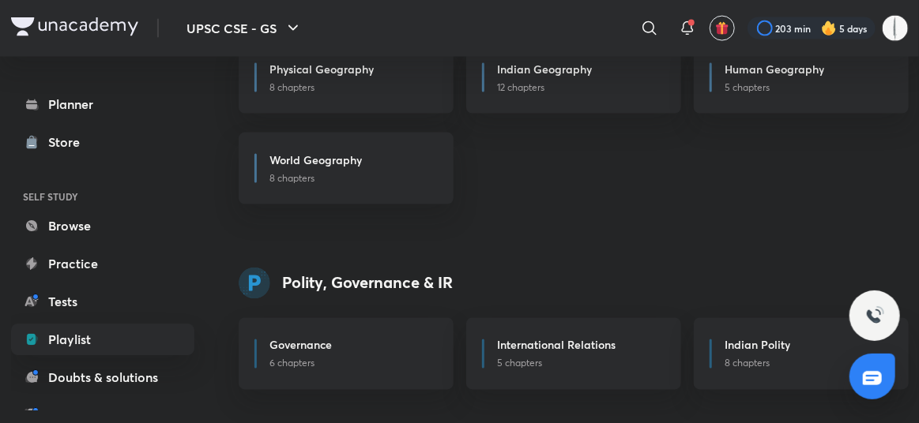
scroll to position [1106, 0]
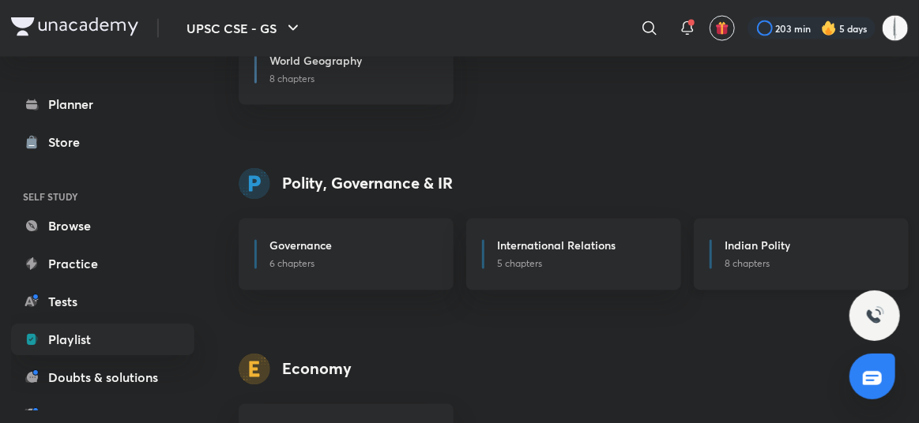
click at [771, 258] on p "8 chapters" at bounding box center [806, 265] width 164 height 14
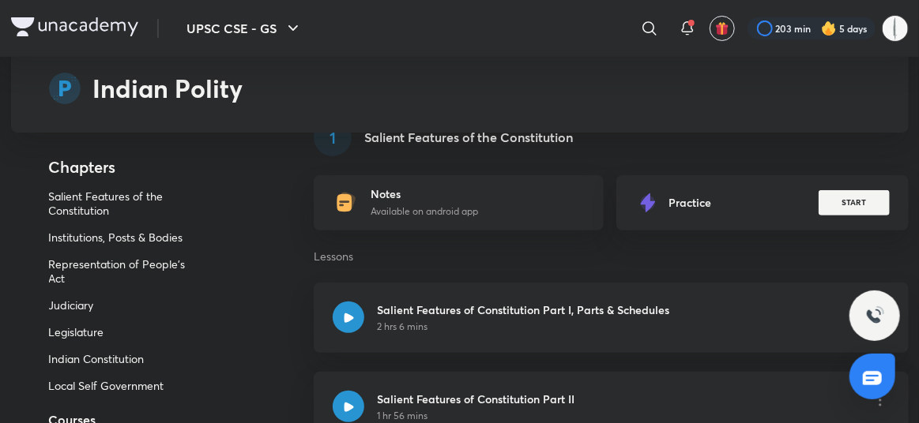
scroll to position [158, 0]
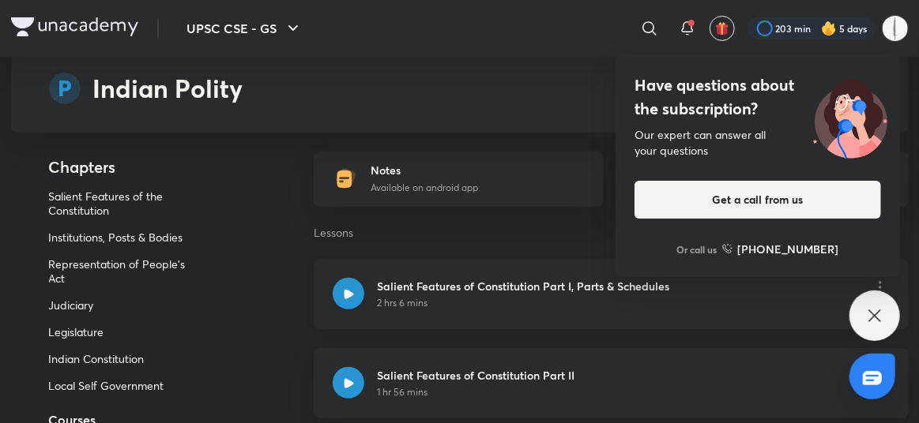
click at [344, 289] on icon at bounding box center [348, 293] width 9 height 9
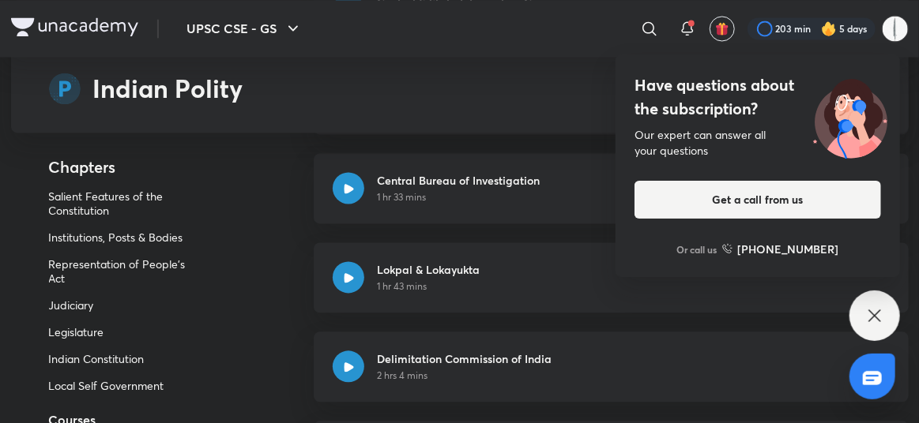
scroll to position [1343, 0]
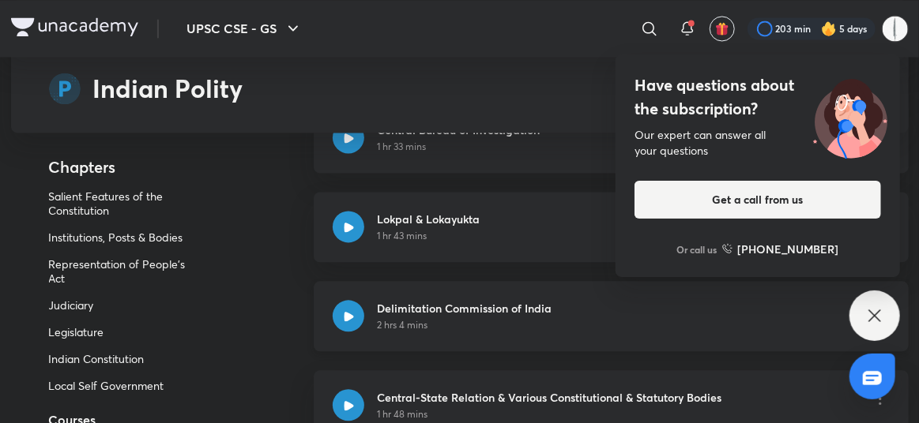
click at [419, 318] on p "2 hrs 4 mins" at bounding box center [402, 325] width 51 height 14
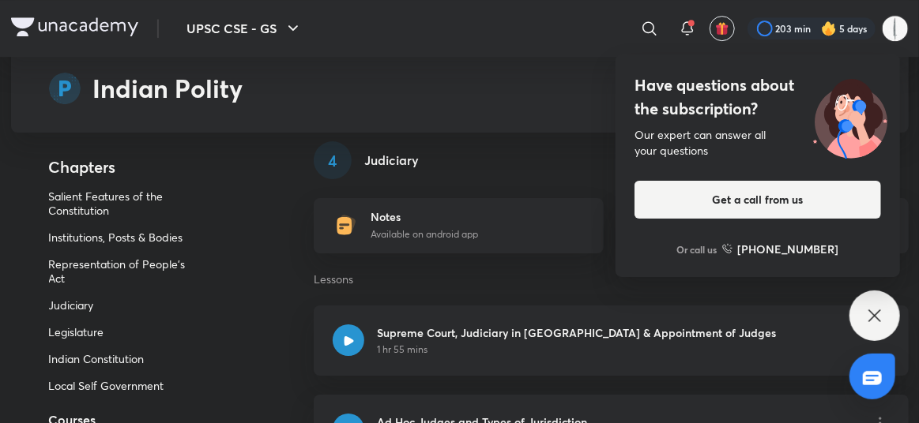
scroll to position [2212, 0]
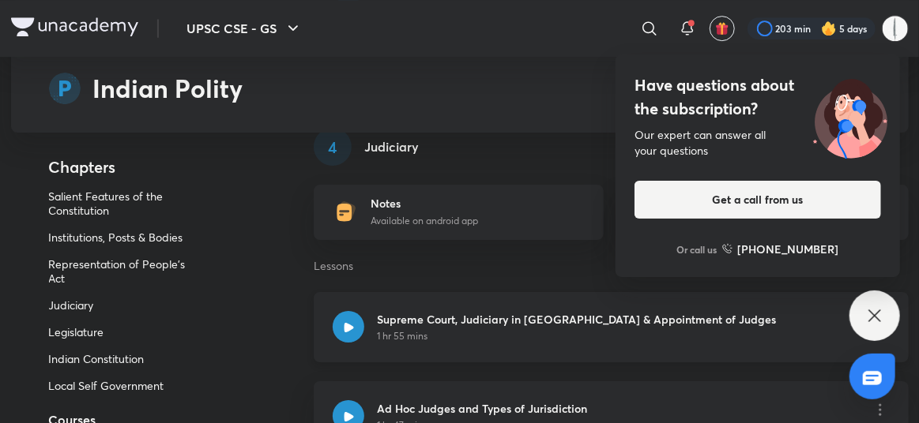
click at [404, 329] on p "1 hr 55 mins" at bounding box center [402, 336] width 51 height 14
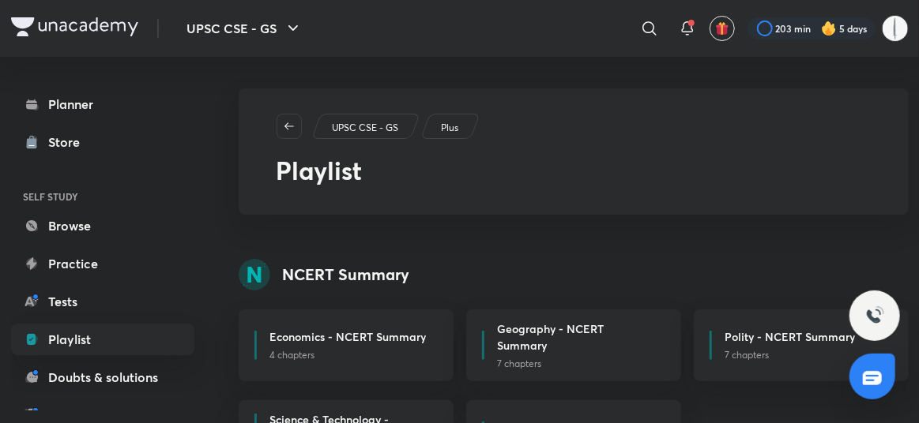
click at [375, 121] on p "UPSC CSE - GS" at bounding box center [365, 128] width 66 height 14
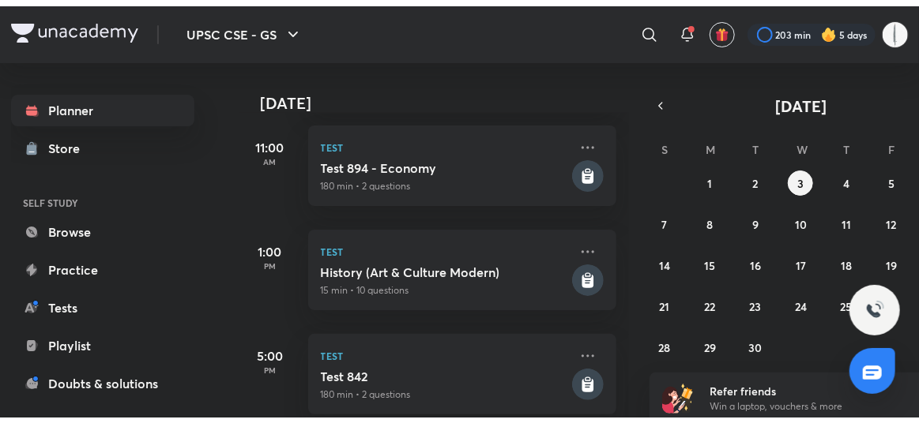
scroll to position [393, 0]
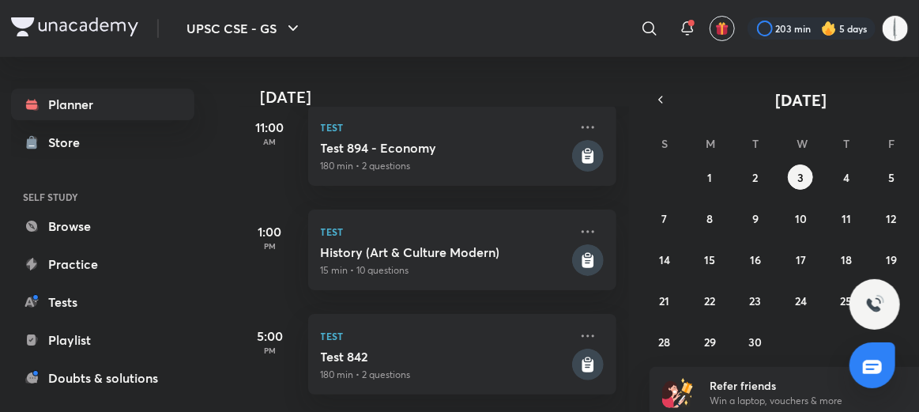
drag, startPoint x: 104, startPoint y: 295, endPoint x: 110, endPoint y: 322, distance: 28.2
click at [110, 322] on div "Planner Store SELF STUDY Browse Practice Tests Playlist Doubts & solutions Note…" at bounding box center [102, 339] width 183 height 502
click at [110, 333] on link "Playlist" at bounding box center [102, 340] width 183 height 32
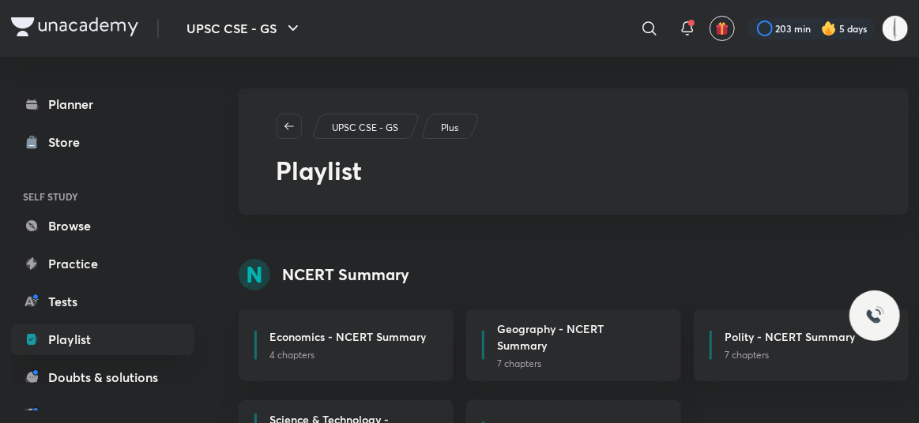
scroll to position [211, 0]
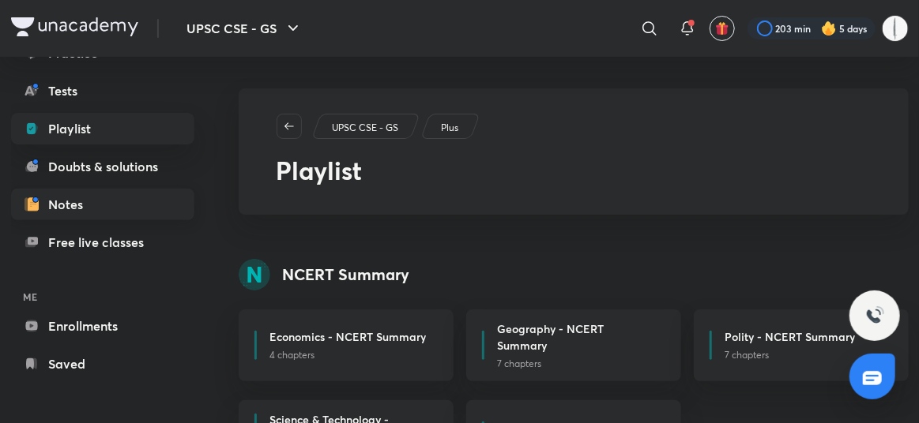
click at [68, 212] on link "Notes" at bounding box center [102, 205] width 183 height 32
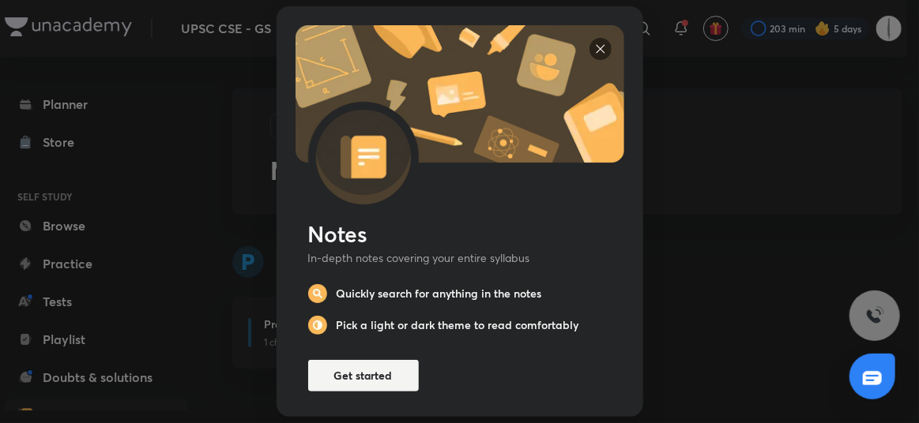
click at [589, 41] on img at bounding box center [600, 49] width 22 height 22
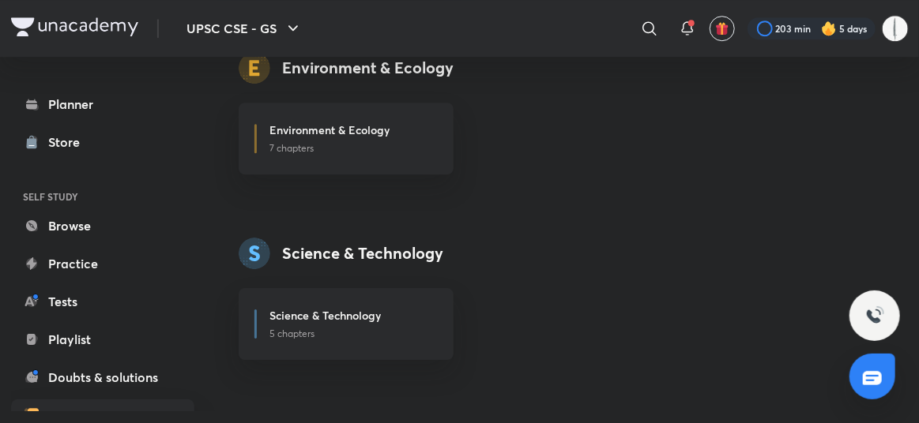
scroll to position [2054, 0]
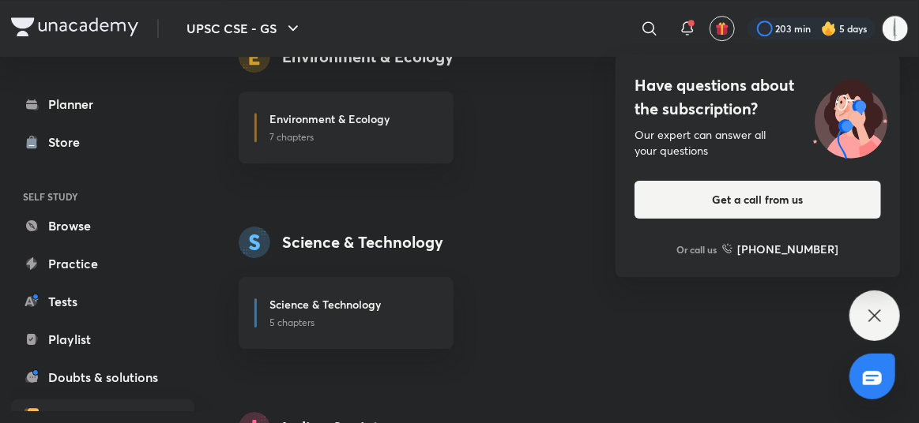
drag, startPoint x: 484, startPoint y: 277, endPoint x: 457, endPoint y: 277, distance: 26.9
click at [476, 277] on div "Science & Technology 5 chapters" at bounding box center [574, 313] width 670 height 72
click at [451, 277] on div "Science & Technology 5 chapters" at bounding box center [574, 313] width 670 height 72
click at [415, 316] on p "5 chapters" at bounding box center [351, 323] width 164 height 14
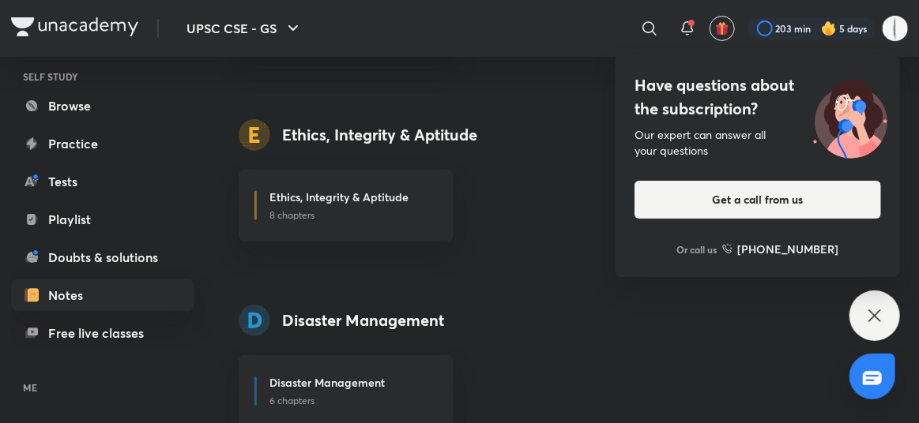
scroll to position [211, 0]
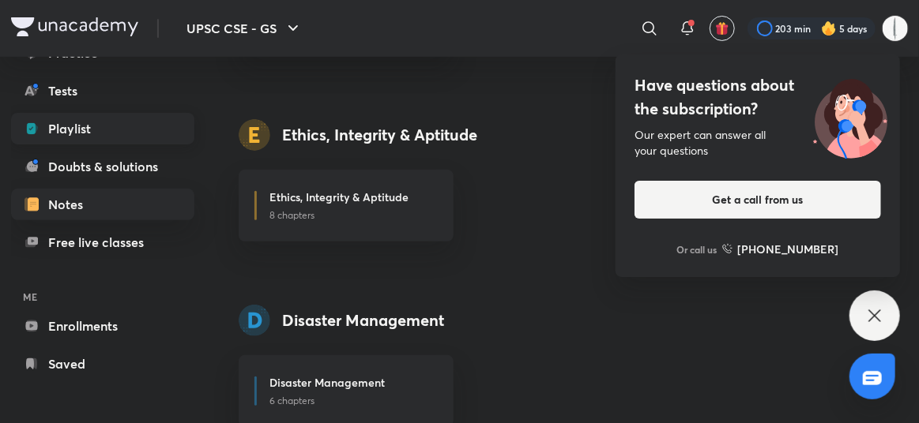
click at [61, 113] on link "Playlist" at bounding box center [102, 129] width 183 height 32
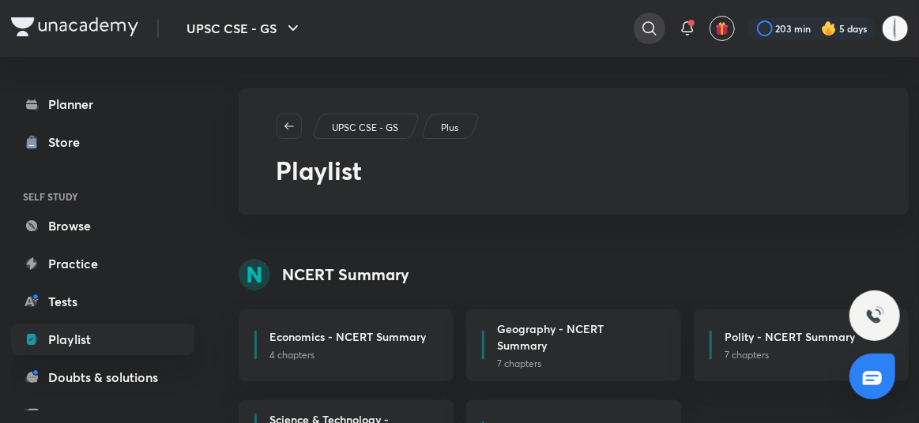
click at [635, 23] on div at bounding box center [650, 29] width 32 height 32
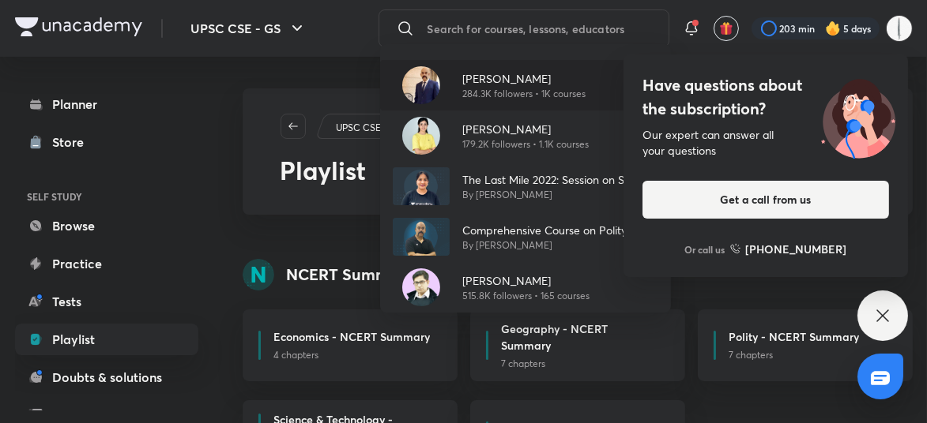
click at [503, 78] on p "Dr Sidharth Arora" at bounding box center [523, 78] width 123 height 17
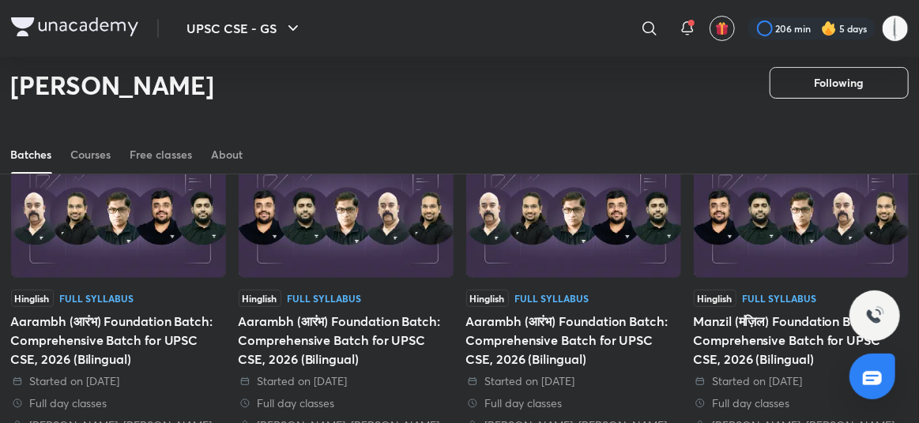
scroll to position [94, 0]
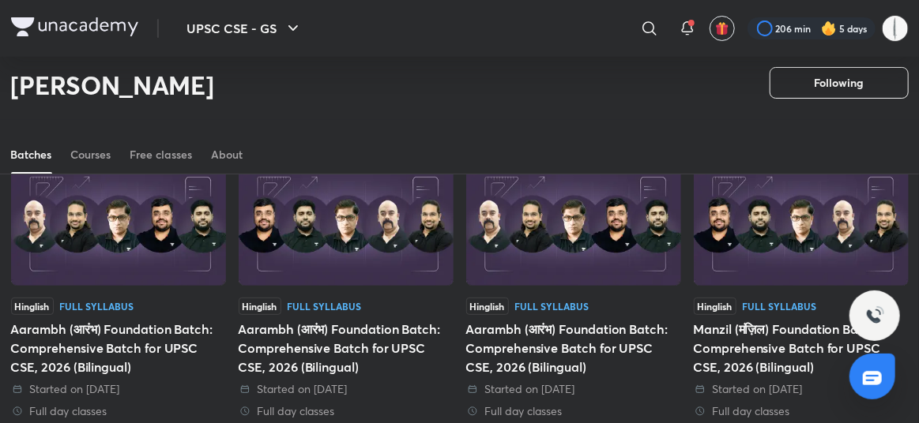
click at [63, 149] on div "Batches Courses Free classes About" at bounding box center [460, 155] width 898 height 38
click at [84, 149] on div "Courses" at bounding box center [91, 155] width 40 height 16
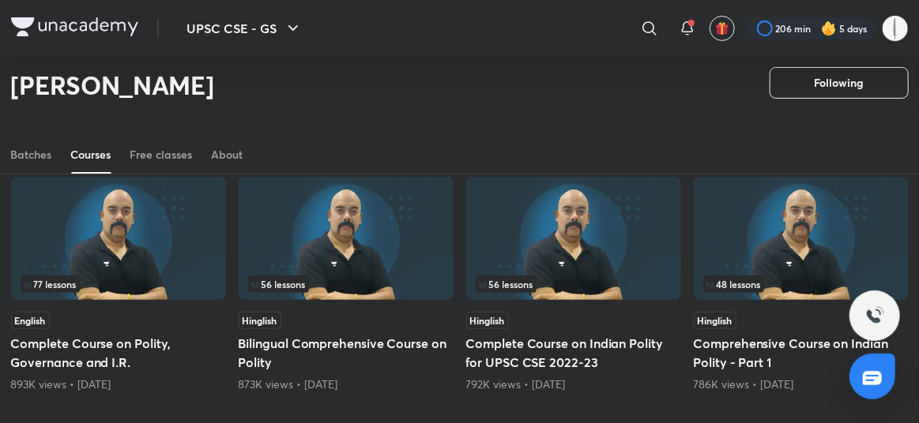
scroll to position [86, 0]
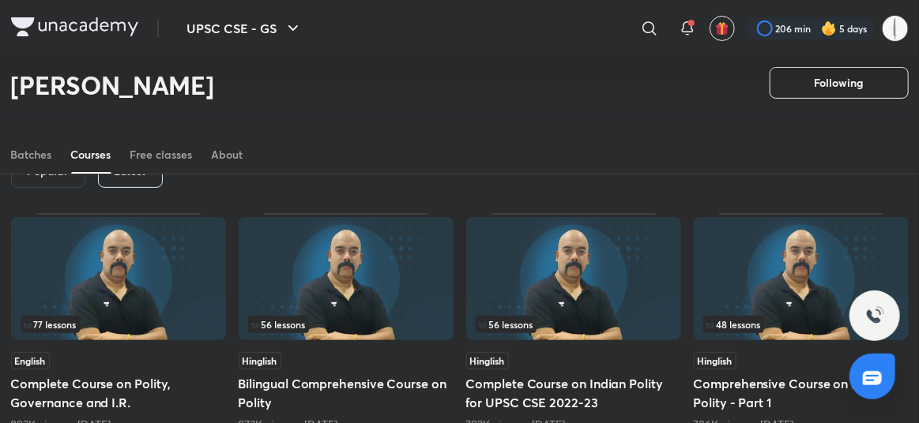
click at [134, 178] on p "Latest" at bounding box center [131, 171] width 32 height 13
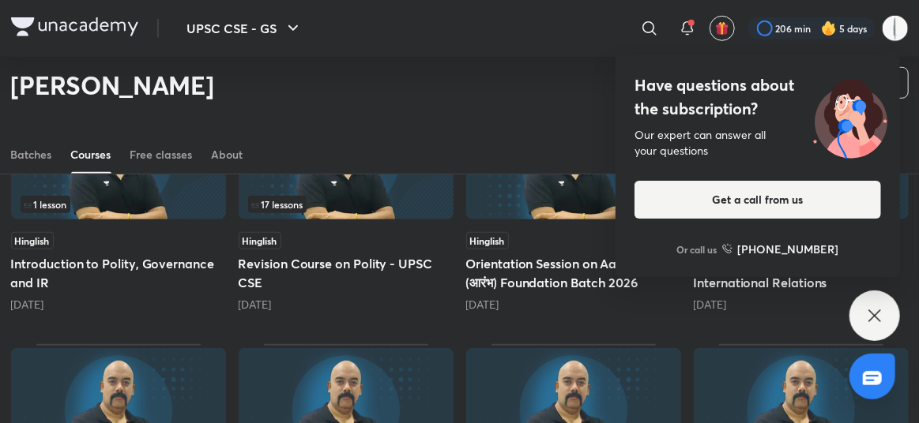
scroll to position [482, 0]
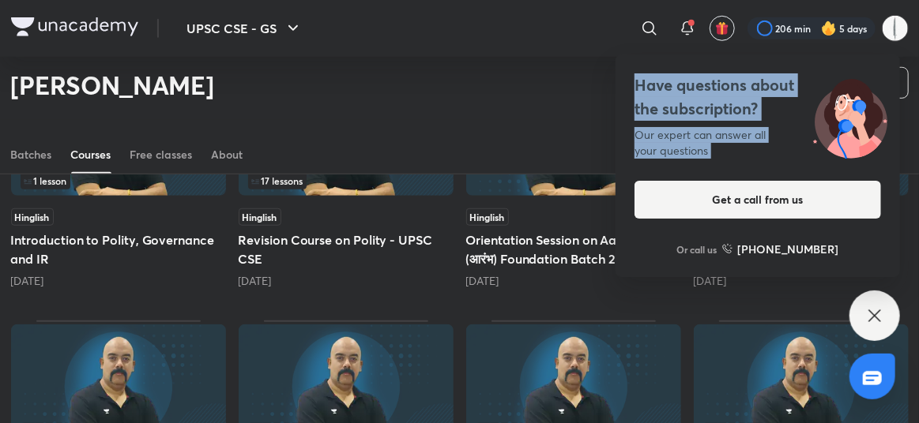
drag, startPoint x: 867, startPoint y: 318, endPoint x: 890, endPoint y: 195, distance: 124.4
click at [890, 291] on div "Have questions about the subscription? Our expert can answer all your questions…" at bounding box center [874, 316] width 51 height 51
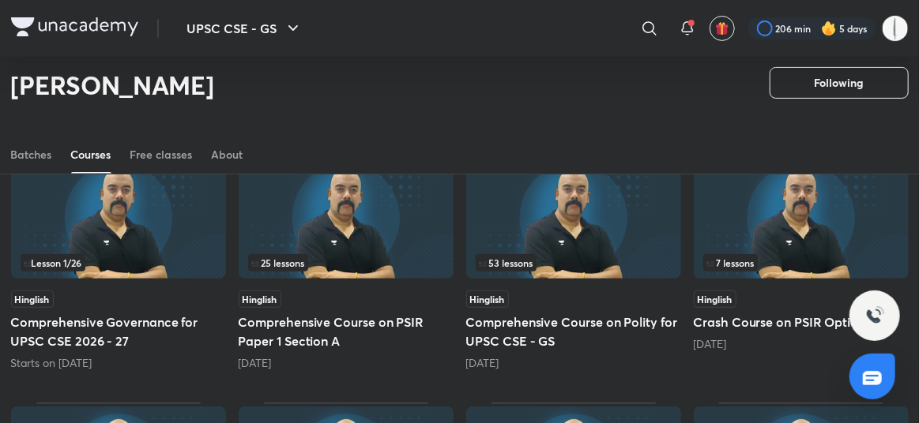
scroll to position [7, 0]
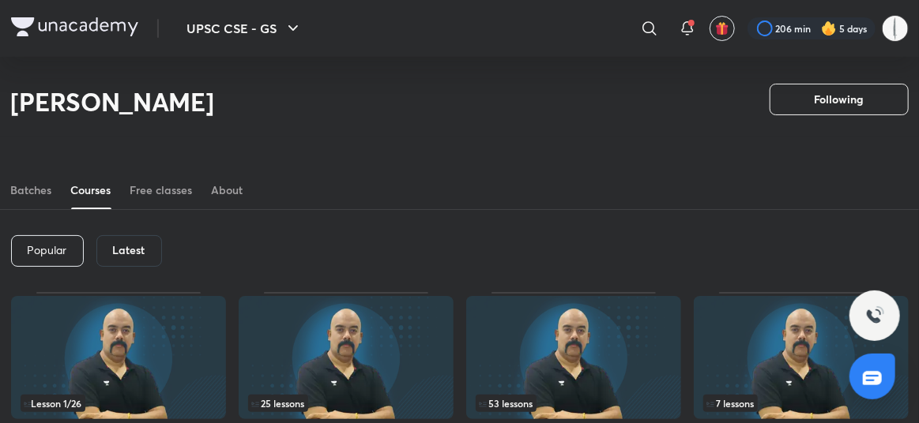
click at [78, 267] on div "Popular" at bounding box center [47, 251] width 73 height 32
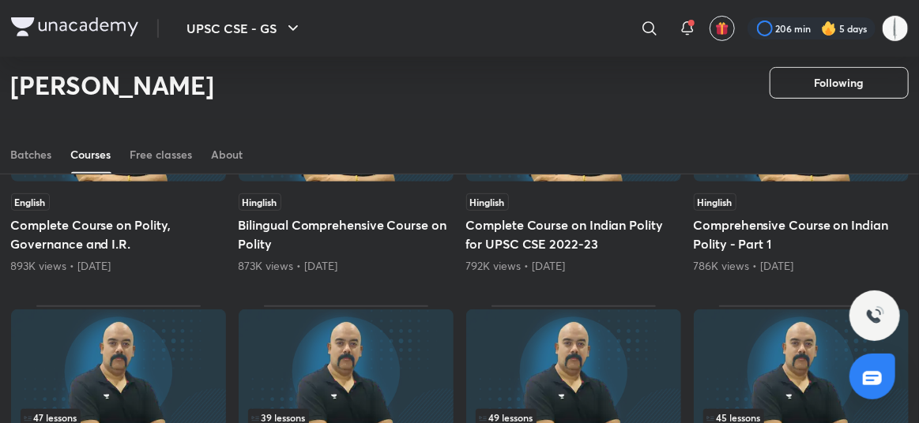
scroll to position [166, 0]
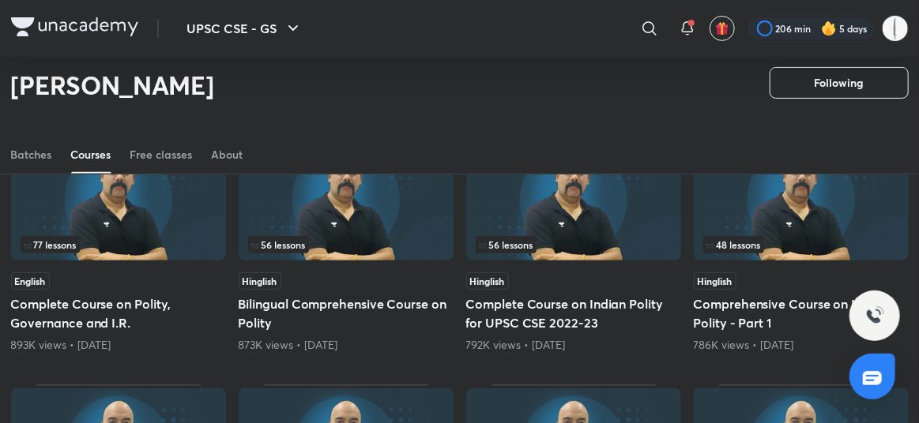
click at [39, 250] on span "77 lessons" at bounding box center [50, 244] width 53 height 9
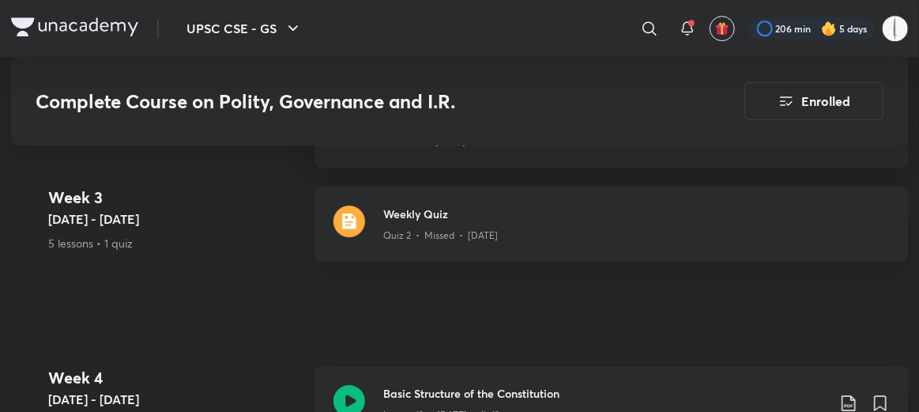
scroll to position [2290, 0]
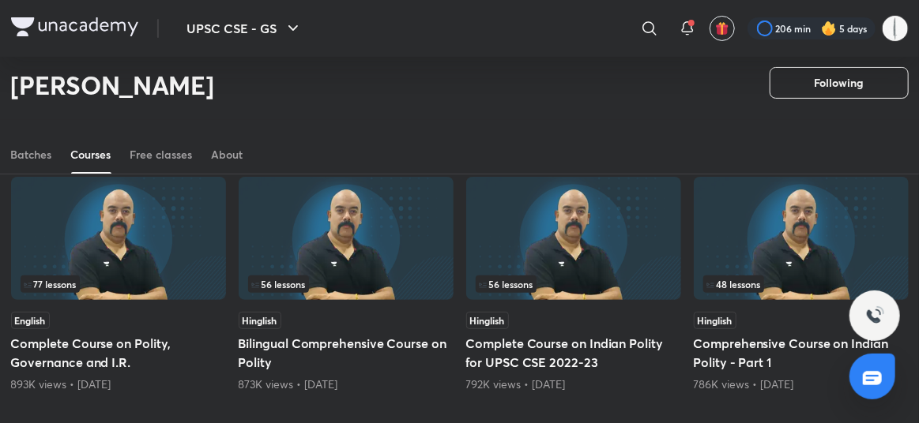
scroll to position [86, 0]
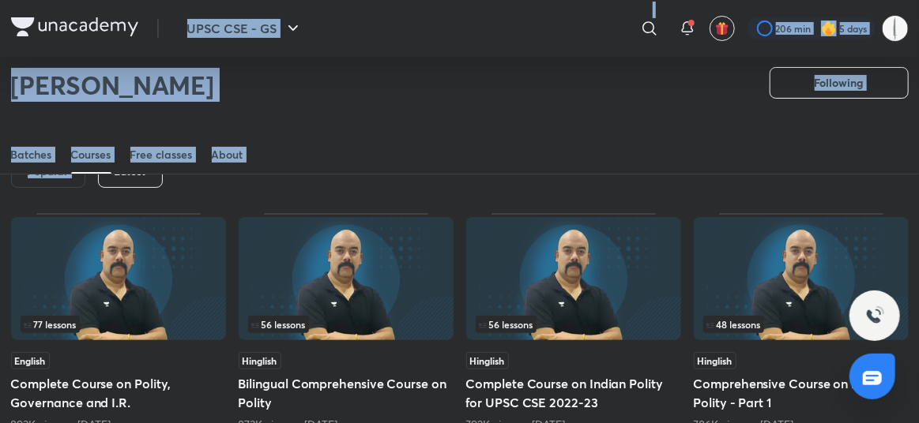
drag, startPoint x: 104, startPoint y: 185, endPoint x: 109, endPoint y: 204, distance: 19.5
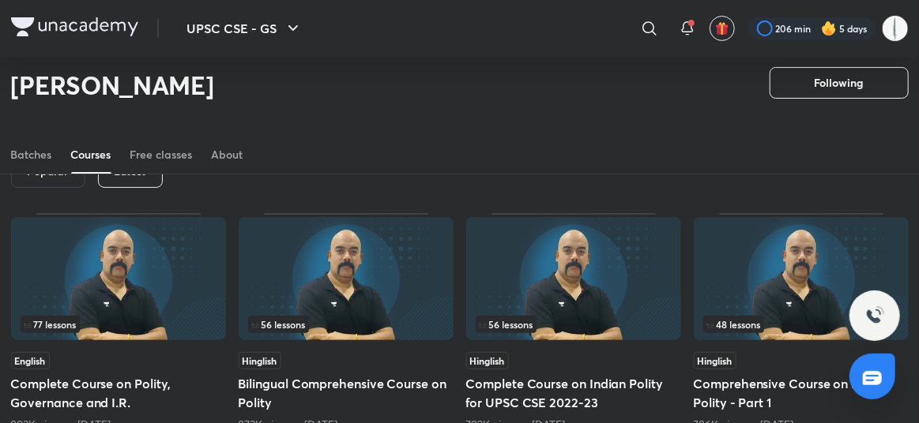
click at [234, 213] on div "Popular Latest" at bounding box center [460, 172] width 898 height 82
click at [137, 188] on div "Latest" at bounding box center [130, 172] width 65 height 32
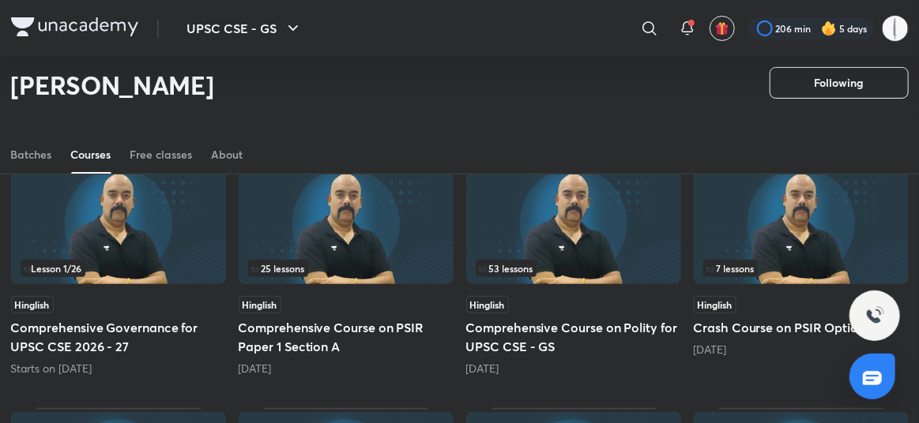
scroll to position [166, 0]
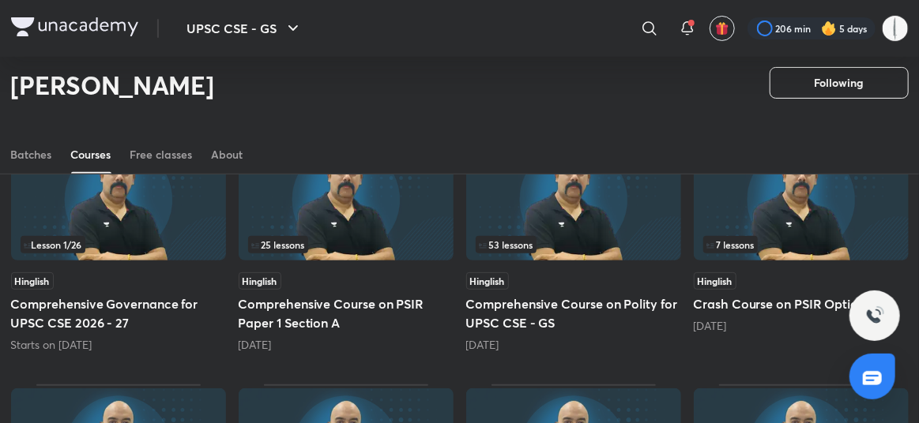
click at [517, 250] on span "53 lessons" at bounding box center [506, 244] width 55 height 9
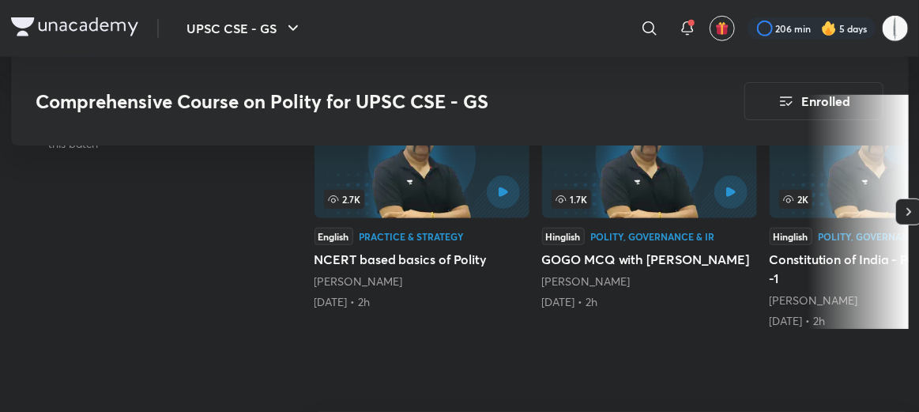
scroll to position [474, 0]
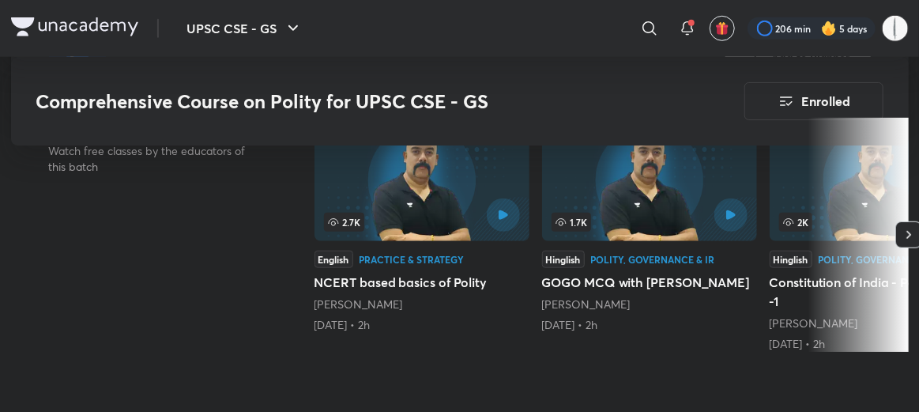
drag, startPoint x: 561, startPoint y: 246, endPoint x: 428, endPoint y: 263, distance: 133.9
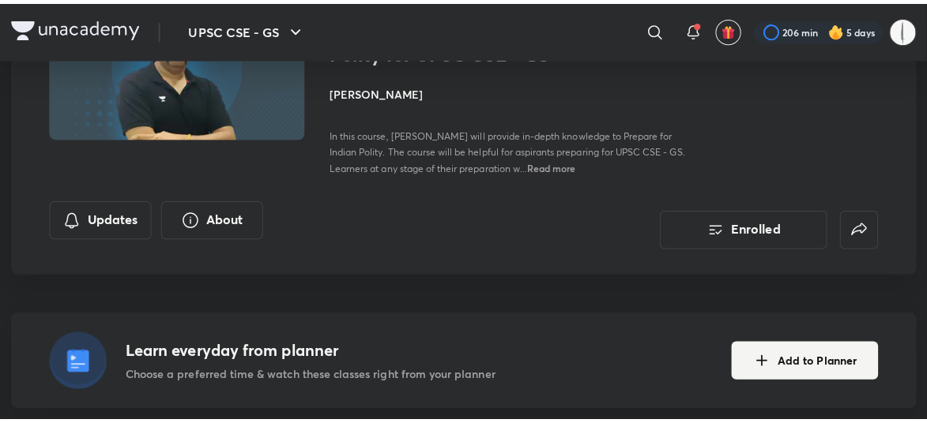
scroll to position [158, 0]
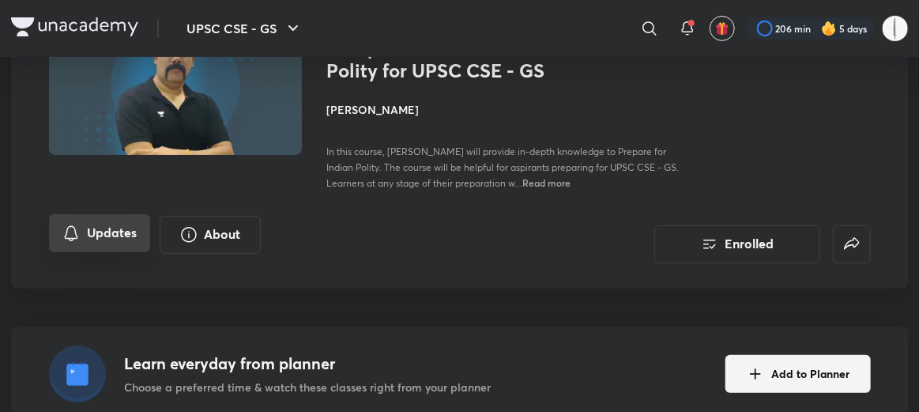
click at [79, 216] on button "Updates" at bounding box center [99, 233] width 101 height 38
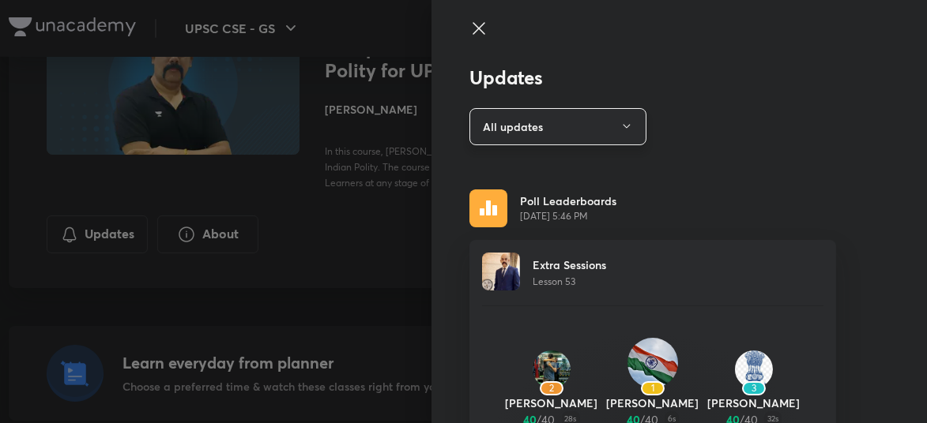
click at [557, 130] on button "All updates" at bounding box center [557, 126] width 177 height 37
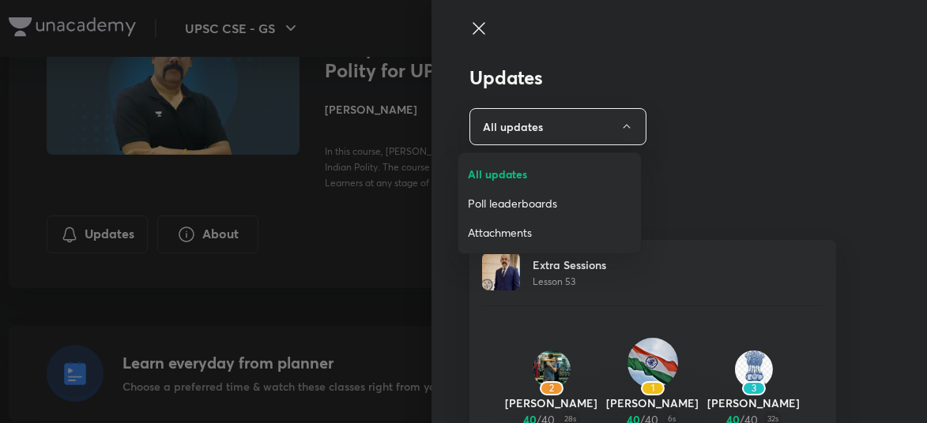
click at [555, 226] on span "Attachments" at bounding box center [550, 232] width 164 height 17
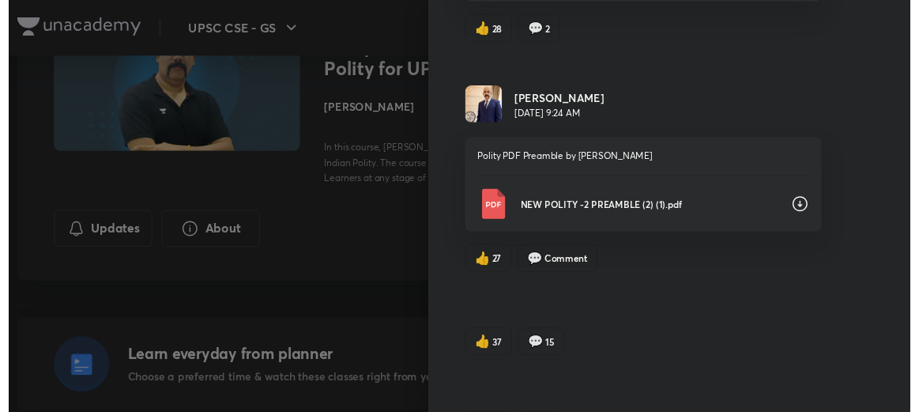
scroll to position [2250, 0]
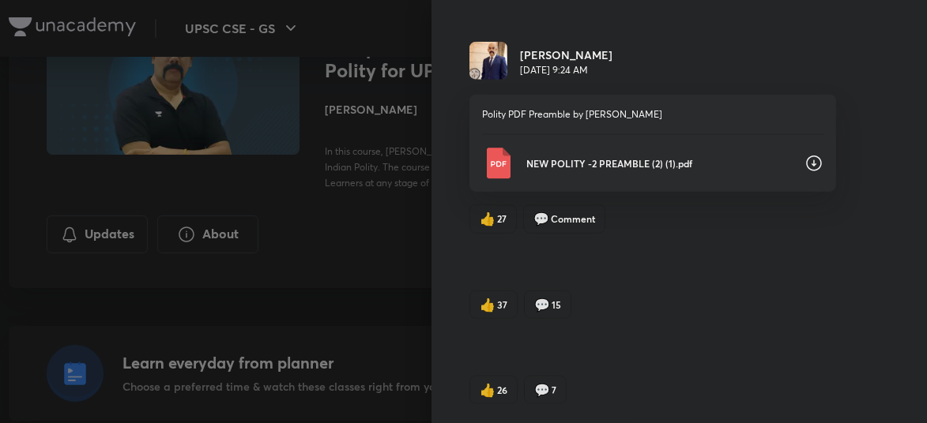
click at [567, 156] on p "NEW POLITY -2 PREAMBLE (2) (1).pdf" at bounding box center [658, 163] width 265 height 14
click at [0, 323] on div at bounding box center [463, 211] width 927 height 423
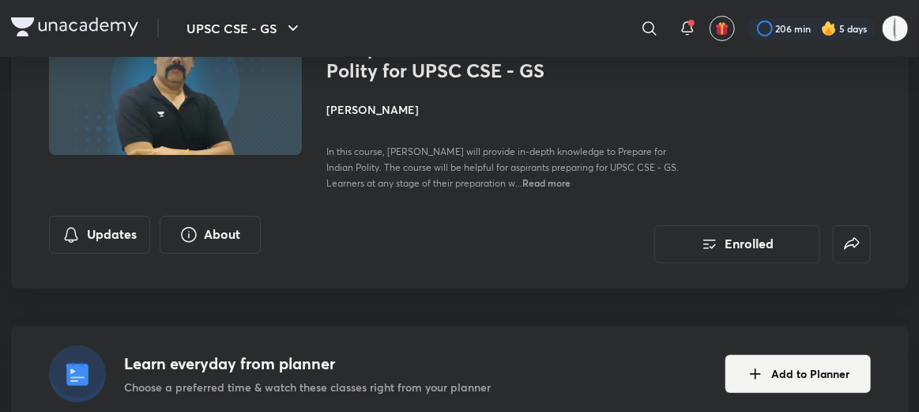
scroll to position [395, 0]
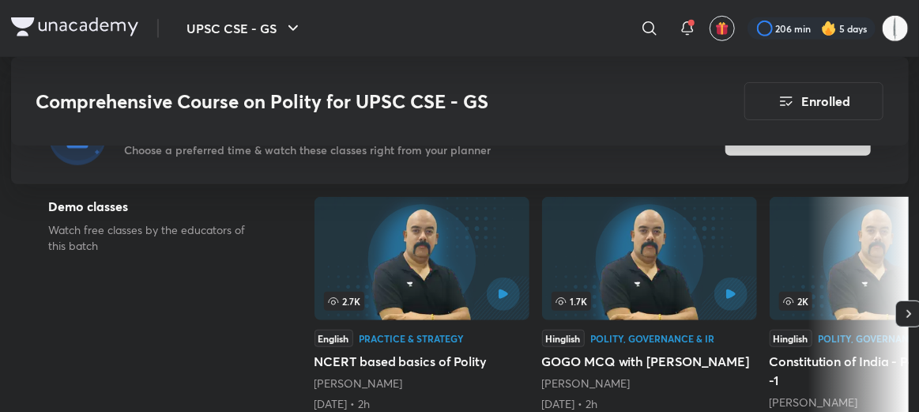
click at [180, 318] on div "Demo classes Watch free classes by the educators of this batch" at bounding box center [156, 317] width 215 height 240
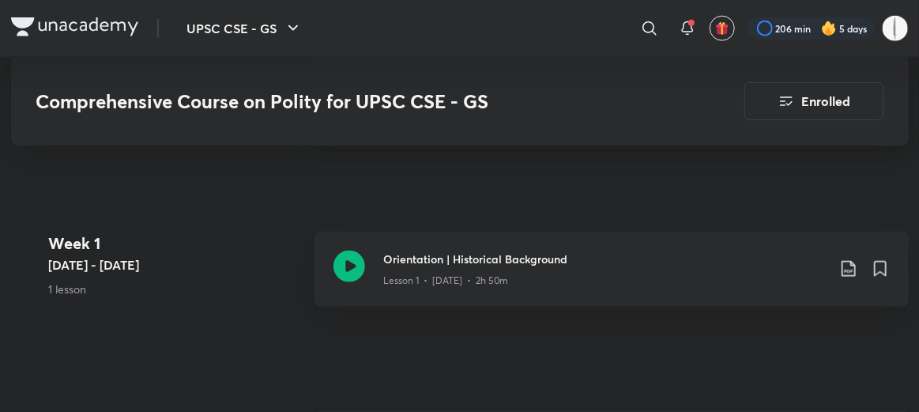
scroll to position [868, 0]
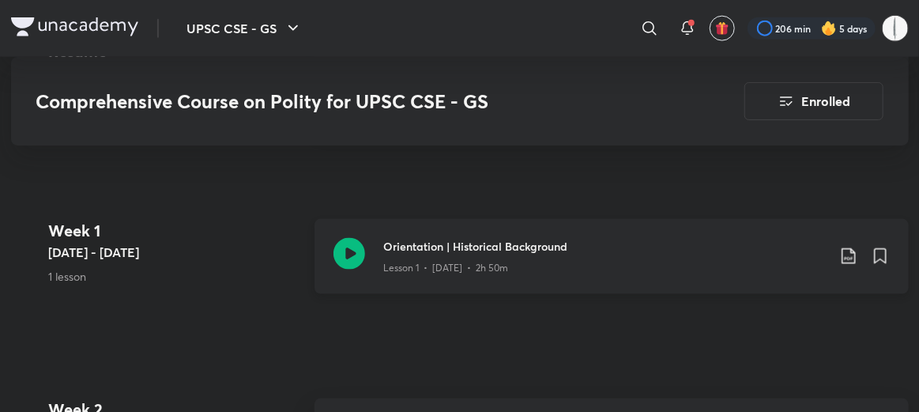
click at [351, 238] on icon at bounding box center [349, 254] width 32 height 32
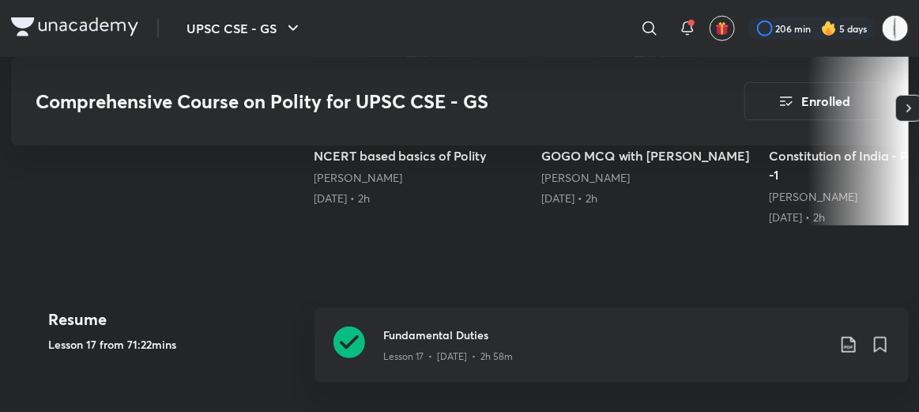
scroll to position [632, 0]
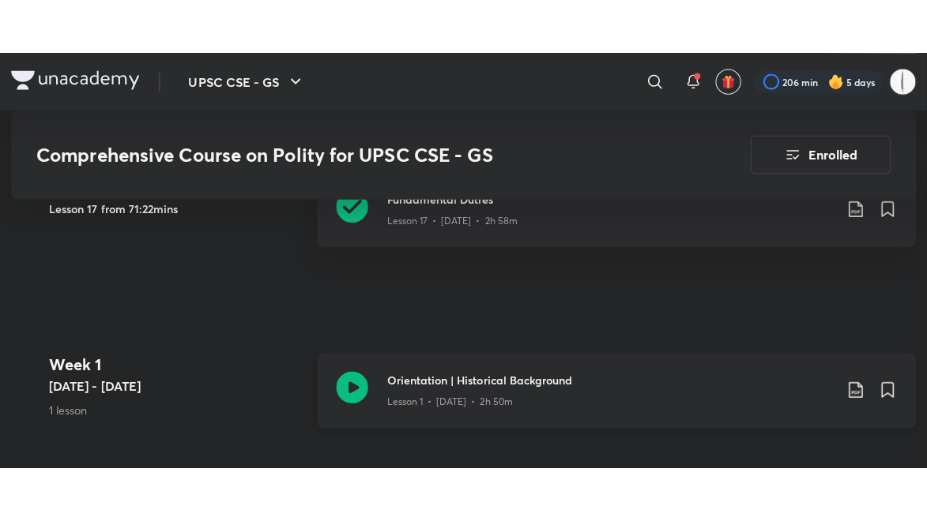
scroll to position [868, 0]
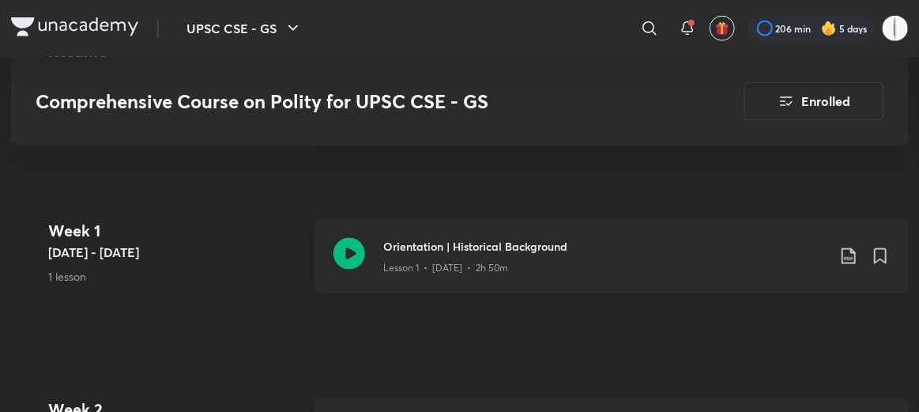
click at [356, 238] on icon at bounding box center [349, 254] width 32 height 32
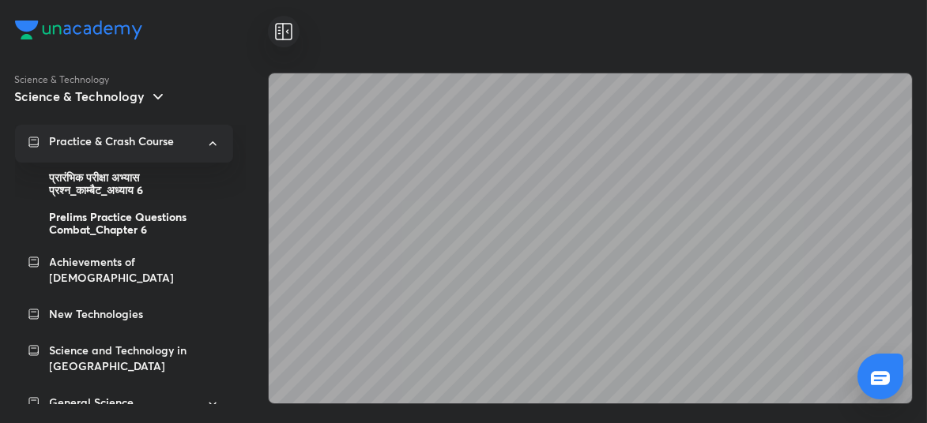
click at [132, 222] on div "Prelims Practice Questions Combat_Chapter 6" at bounding box center [135, 224] width 171 height 40
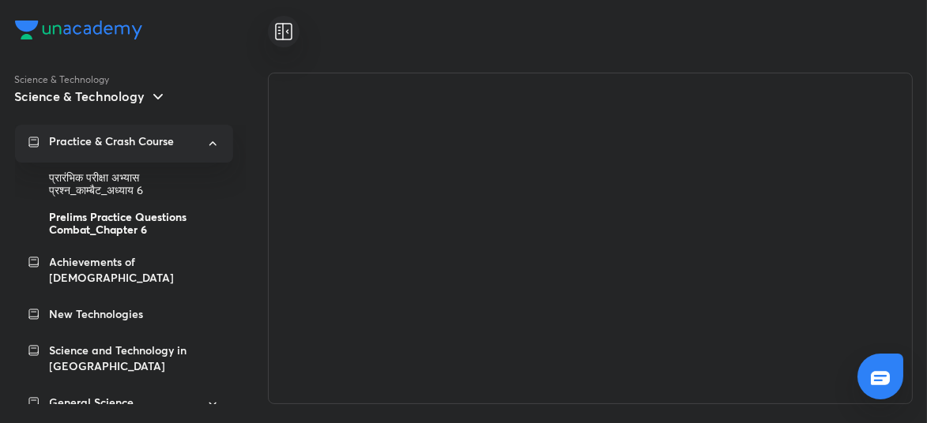
click at [132, 222] on div "Prelims Practice Questions Combat_Chapter 6" at bounding box center [135, 224] width 171 height 40
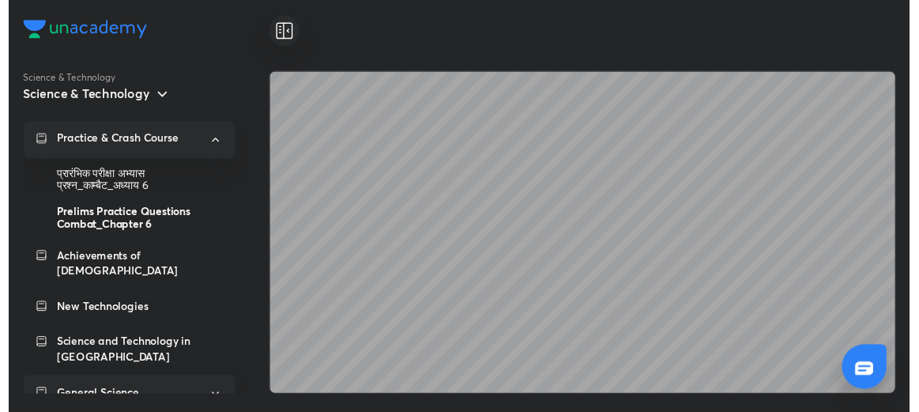
scroll to position [2, 0]
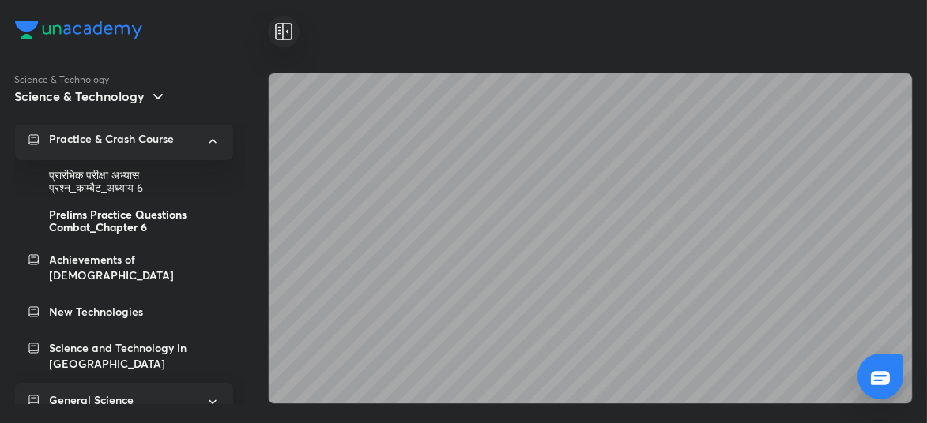
click at [149, 331] on div "Science and Technology in India" at bounding box center [124, 356] width 218 height 51
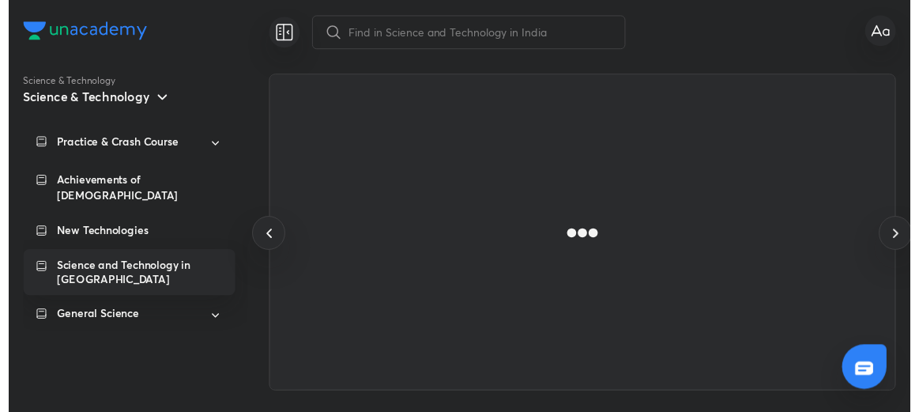
scroll to position [0, 0]
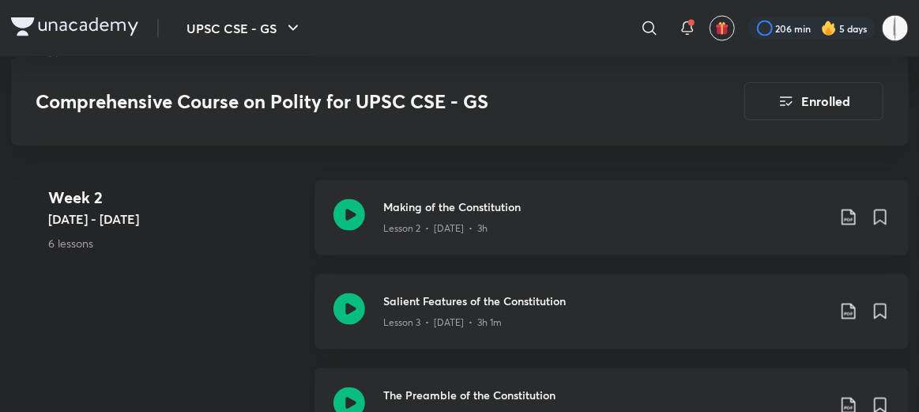
scroll to position [1088, 0]
